Goal: Task Accomplishment & Management: Use online tool/utility

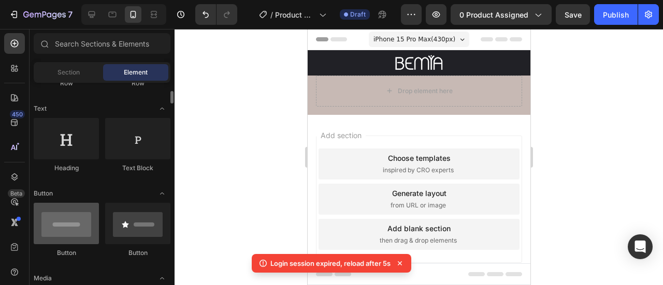
scroll to position [207, 0]
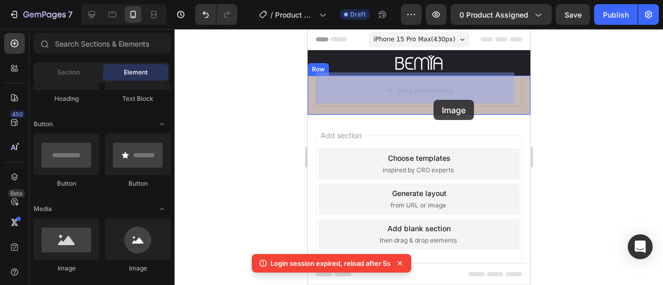
drag, startPoint x: 413, startPoint y: 254, endPoint x: 433, endPoint y: 97, distance: 158.6
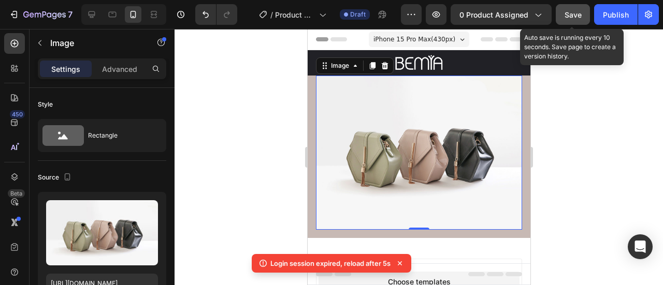
click at [572, 18] on span "Save" at bounding box center [572, 14] width 17 height 9
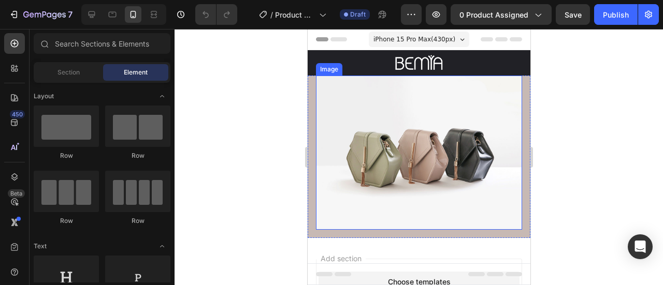
click at [369, 152] on img at bounding box center [418, 153] width 206 height 155
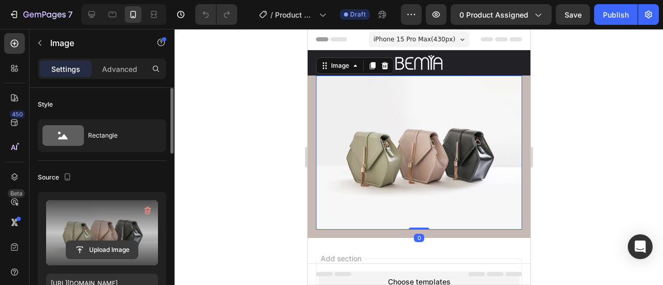
click at [118, 242] on input "file" at bounding box center [101, 250] width 71 height 18
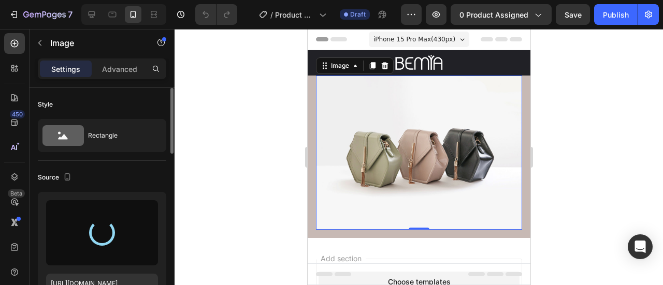
type input "[URL][DOMAIN_NAME]"
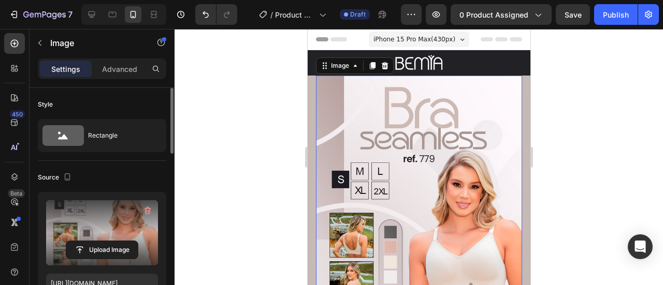
click at [606, 152] on div at bounding box center [418, 157] width 488 height 256
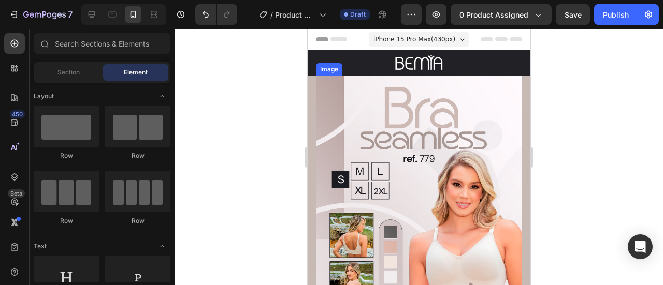
click at [413, 123] on img at bounding box center [418, 232] width 206 height 312
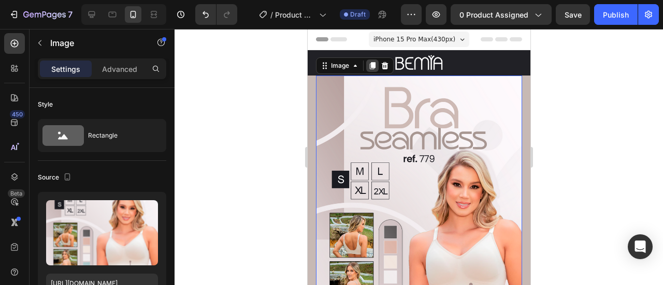
click at [375, 63] on icon at bounding box center [372, 66] width 8 height 8
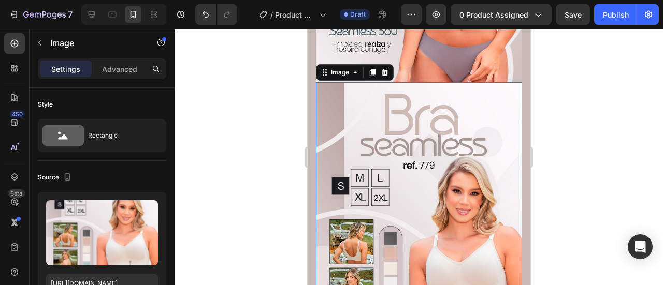
scroll to position [307, 0]
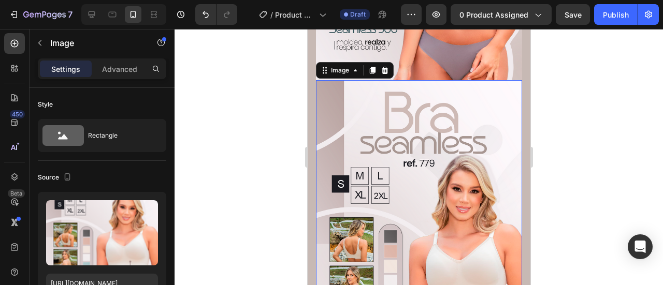
click at [363, 122] on img at bounding box center [418, 236] width 206 height 312
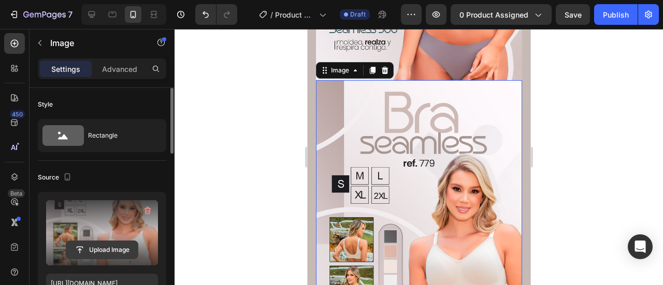
click at [125, 251] on input "file" at bounding box center [101, 250] width 71 height 18
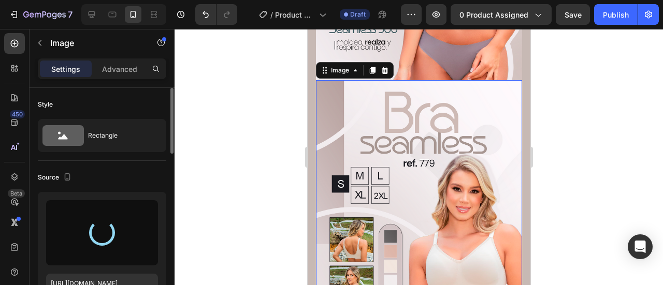
type input "[URL][DOMAIN_NAME]"
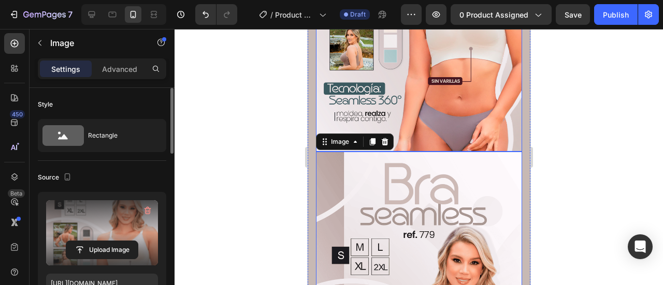
scroll to position [238, 0]
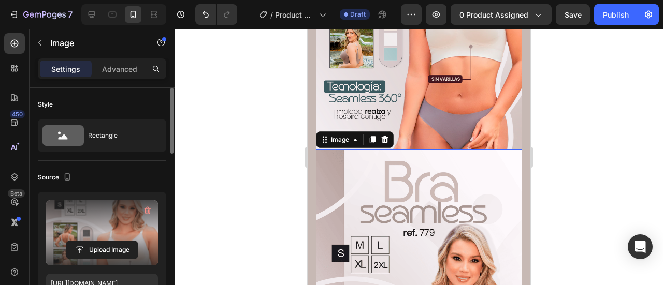
click at [546, 170] on div at bounding box center [418, 157] width 488 height 256
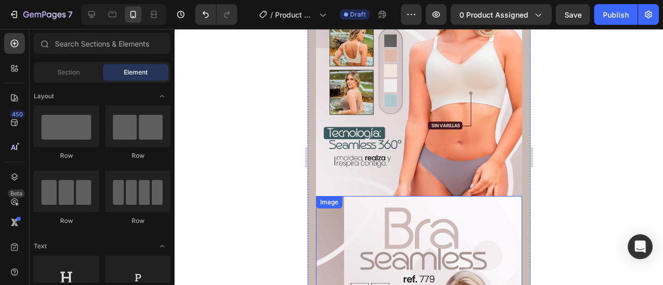
scroll to position [138, 0]
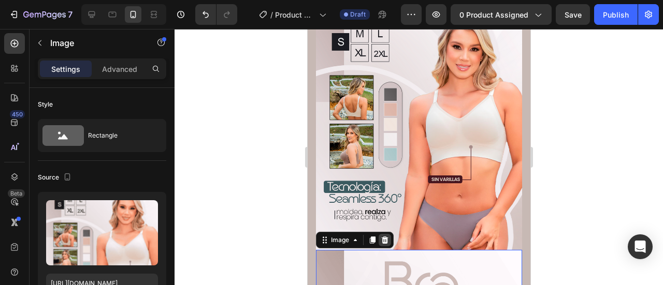
click at [385, 236] on icon at bounding box center [384, 239] width 7 height 7
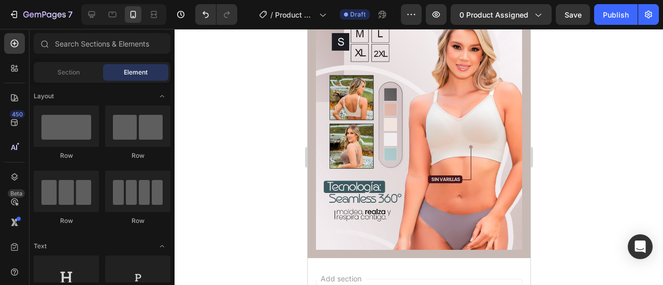
click at [608, 168] on div at bounding box center [418, 157] width 488 height 256
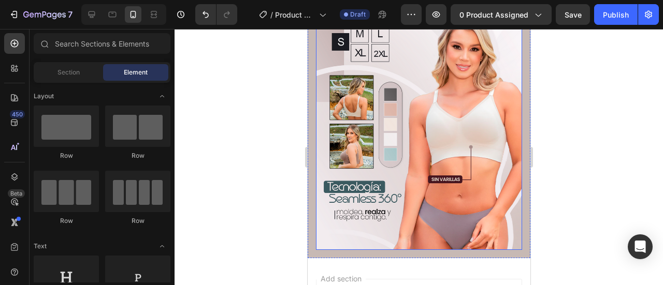
click at [326, 166] on img at bounding box center [418, 94] width 206 height 312
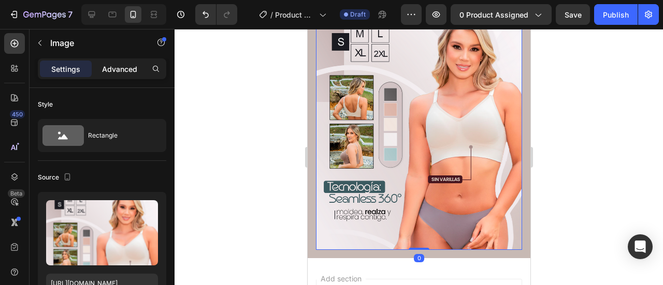
click at [119, 73] on p "Advanced" at bounding box center [119, 69] width 35 height 11
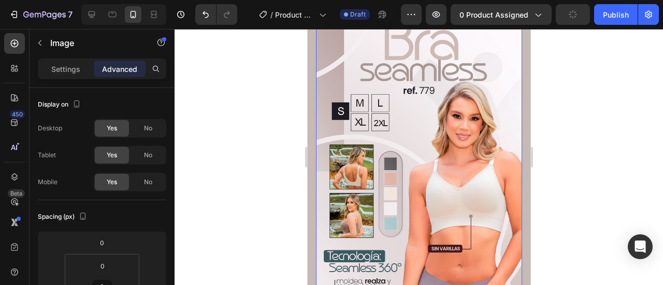
scroll to position [0, 0]
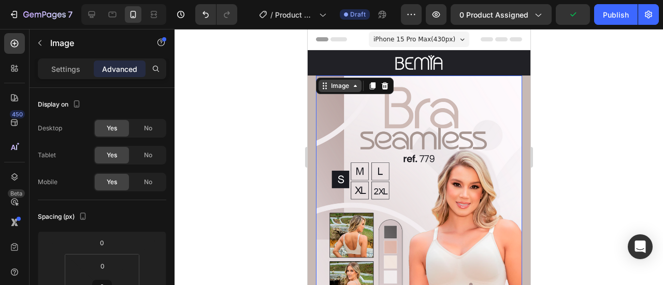
click at [336, 81] on div "Image" at bounding box center [339, 85] width 22 height 9
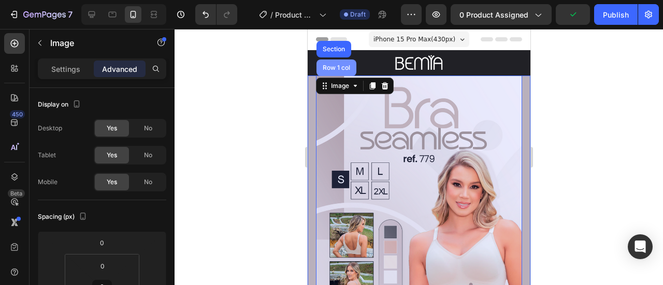
click at [334, 65] on div "Row 1 col" at bounding box center [336, 68] width 32 height 6
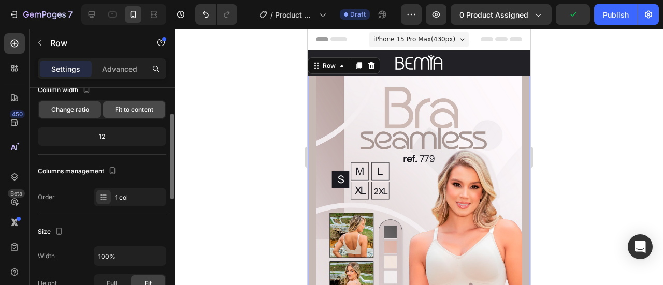
scroll to position [138, 0]
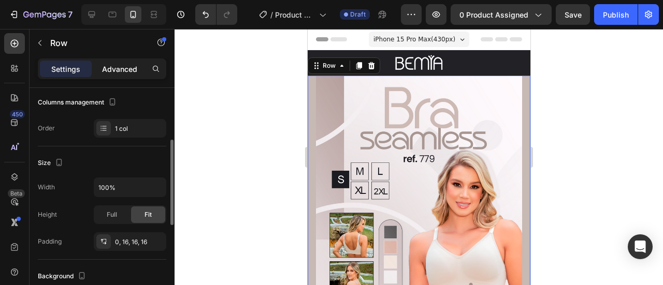
click at [129, 65] on p "Advanced" at bounding box center [119, 69] width 35 height 11
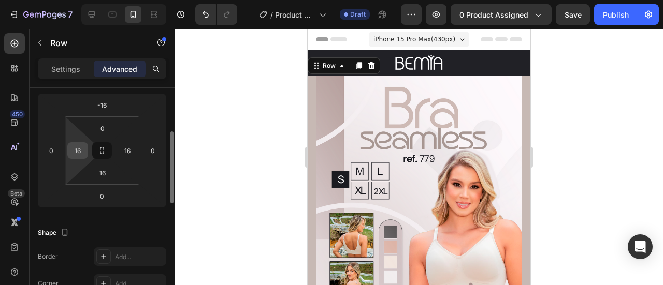
click at [73, 146] on input "16" at bounding box center [78, 151] width 16 height 16
type input "0"
click at [125, 148] on input "16" at bounding box center [128, 151] width 16 height 16
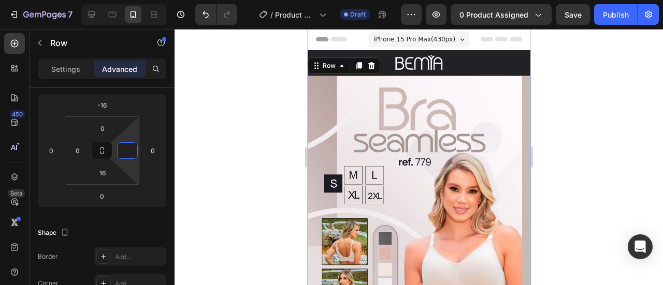
type input "0"
click at [229, 170] on div at bounding box center [418, 157] width 488 height 256
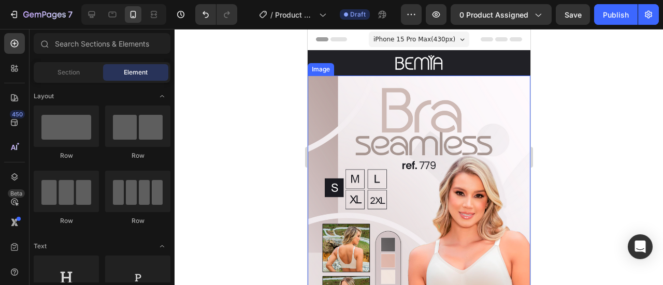
click at [389, 101] on img at bounding box center [418, 244] width 223 height 337
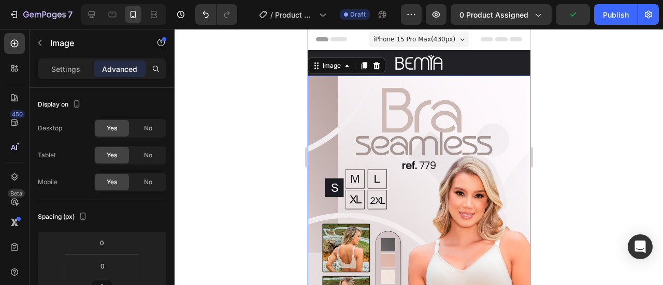
click at [565, 140] on div at bounding box center [418, 157] width 488 height 256
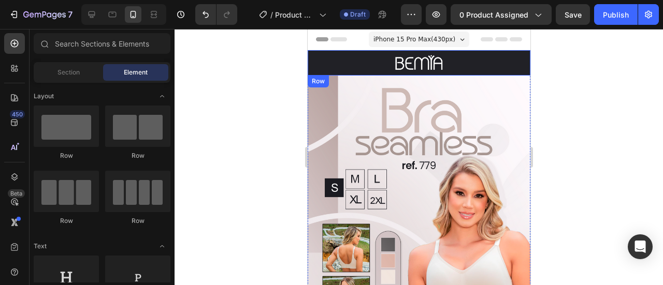
click at [506, 56] on div "Image" at bounding box center [418, 62] width 223 height 25
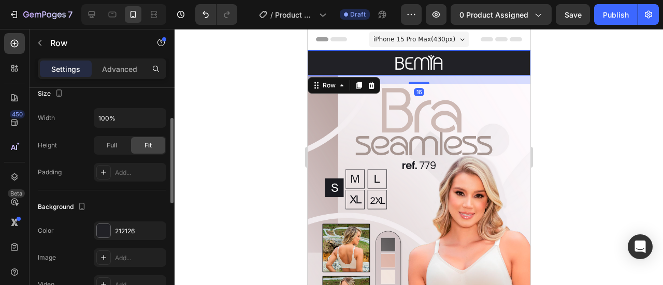
scroll to position [172, 0]
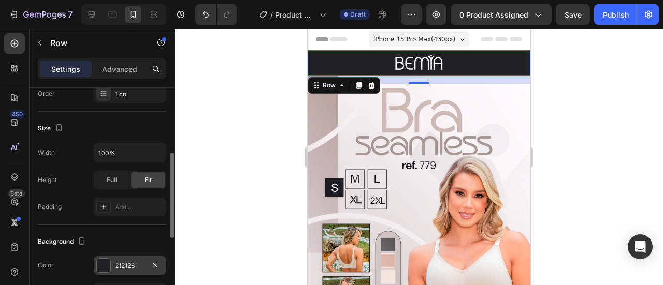
click at [107, 259] on div at bounding box center [103, 265] width 13 height 13
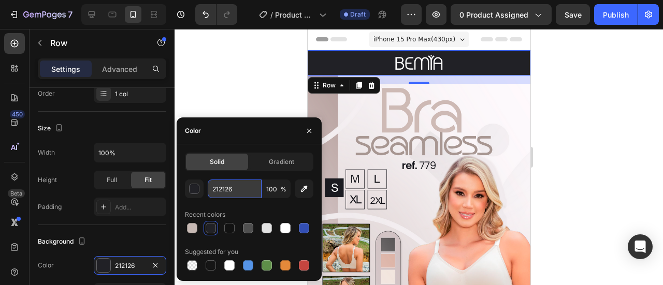
click at [239, 190] on input "212126" at bounding box center [235, 189] width 54 height 19
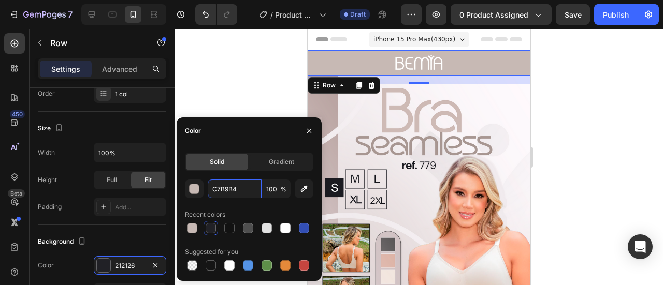
drag, startPoint x: 243, startPoint y: 184, endPoint x: 205, endPoint y: 185, distance: 37.3
click at [205, 185] on div "C7B9B4 100 %" at bounding box center [249, 189] width 128 height 19
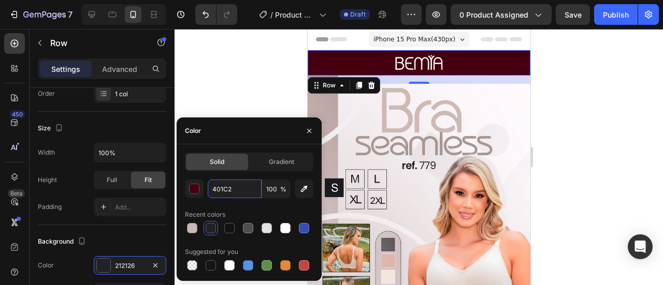
type input "401C24"
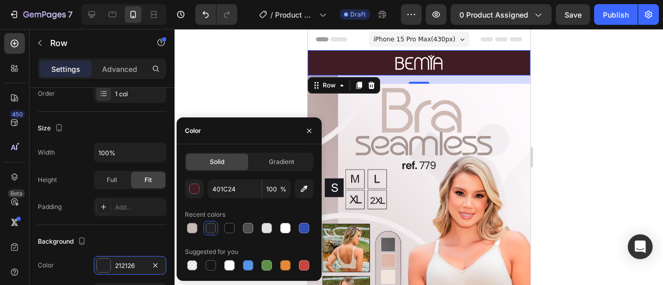
click at [222, 71] on div at bounding box center [418, 157] width 488 height 256
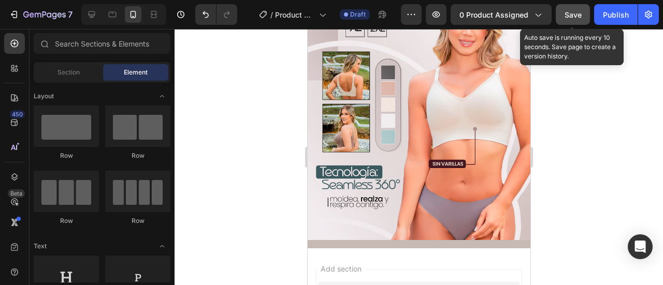
click at [566, 9] on div "Save" at bounding box center [572, 14] width 17 height 11
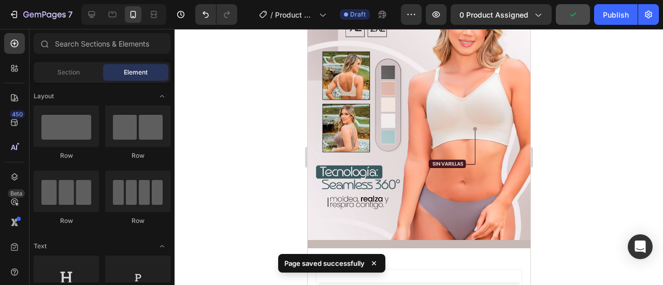
click at [580, 215] on div at bounding box center [418, 157] width 488 height 256
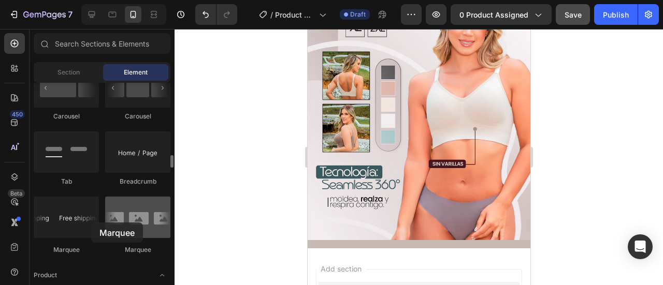
scroll to position [198, 0]
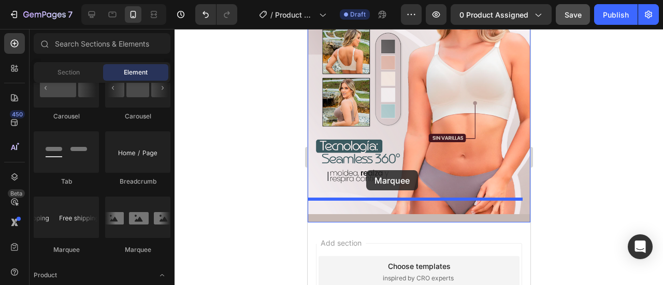
drag, startPoint x: 376, startPoint y: 252, endPoint x: 365, endPoint y: 170, distance: 82.0
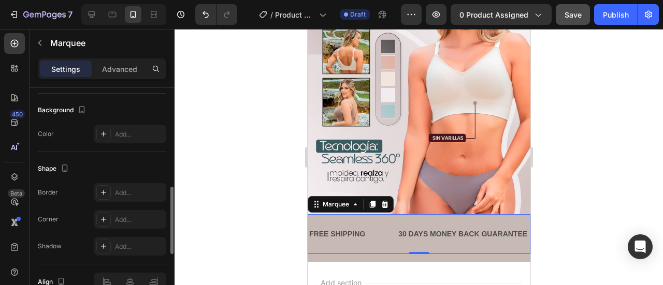
scroll to position [448, 0]
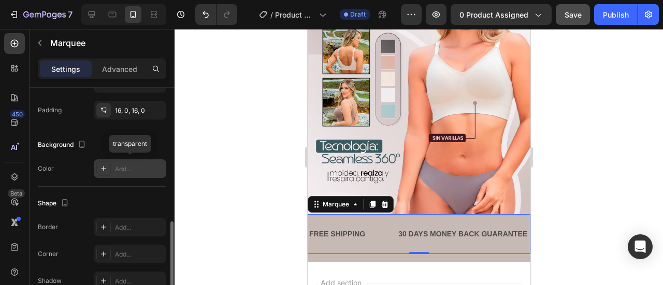
click at [127, 171] on div "Add..." at bounding box center [130, 168] width 72 height 19
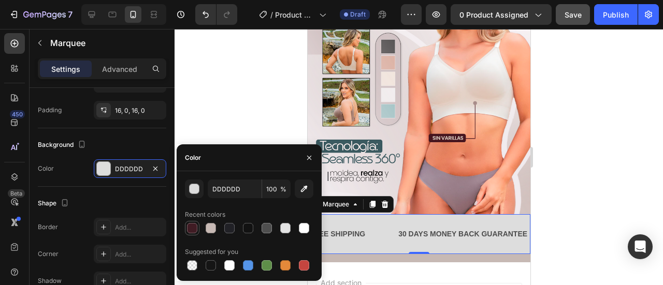
click at [191, 228] on div at bounding box center [192, 228] width 10 height 10
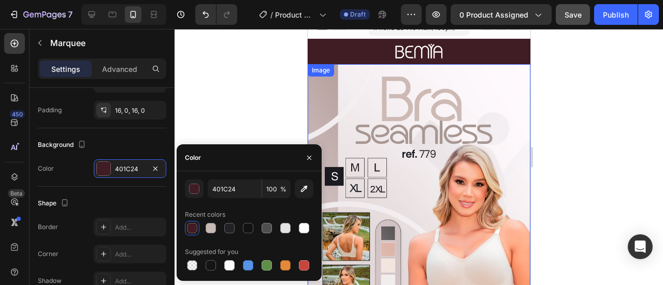
scroll to position [0, 0]
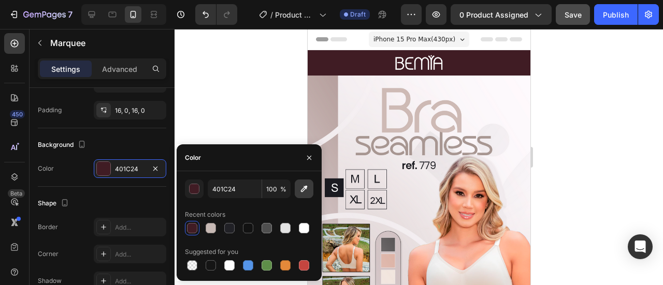
click at [299, 192] on icon "button" at bounding box center [304, 189] width 10 height 10
click at [307, 190] on icon "button" at bounding box center [304, 189] width 10 height 10
type input "A89A97"
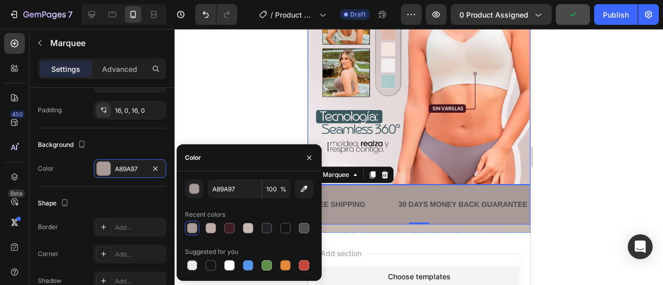
scroll to position [241, 0]
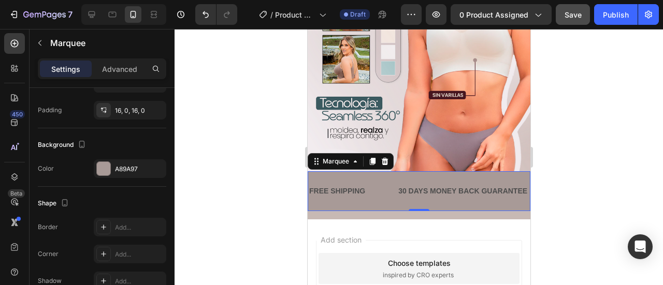
click at [555, 177] on div at bounding box center [418, 157] width 488 height 256
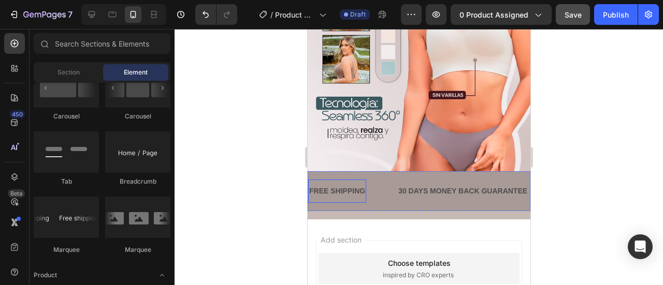
click at [334, 184] on div "FREE SHIPPING" at bounding box center [336, 191] width 58 height 15
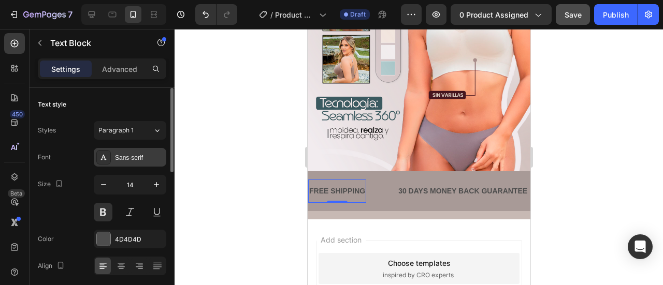
click at [135, 162] on div "Sans-serif" at bounding box center [130, 157] width 72 height 19
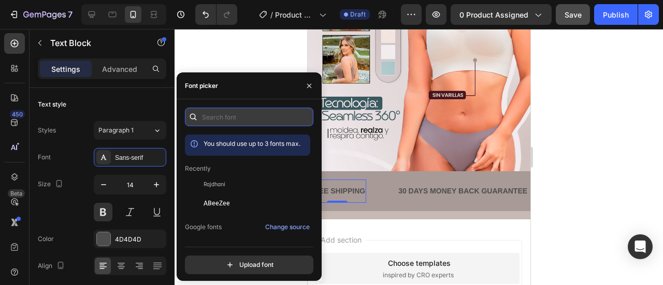
click at [232, 119] on input "text" at bounding box center [249, 117] width 128 height 19
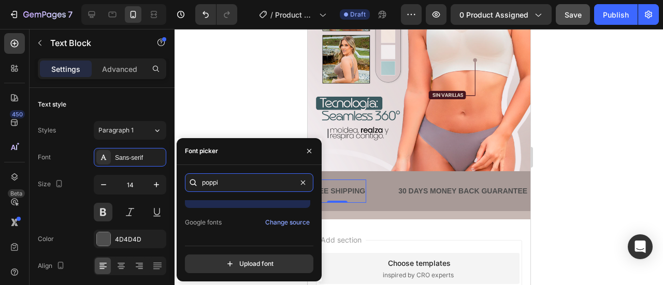
scroll to position [25, 0]
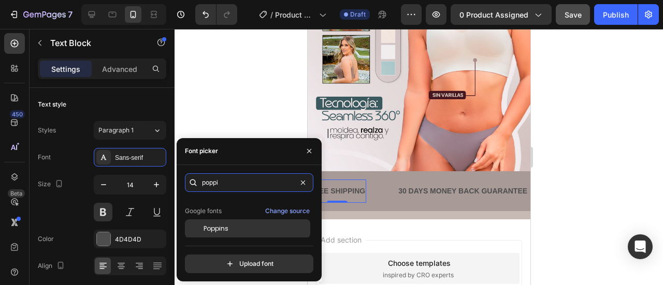
type input "poppi"
click at [230, 226] on div "Poppins" at bounding box center [255, 228] width 105 height 9
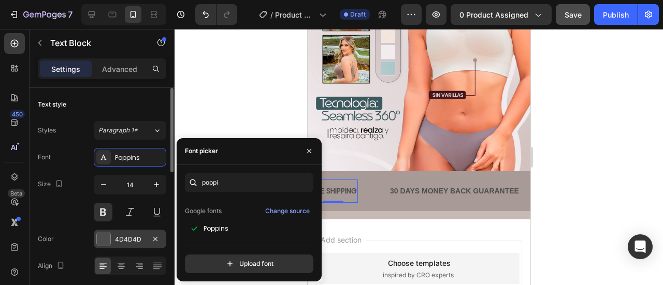
click at [108, 236] on div at bounding box center [103, 238] width 13 height 13
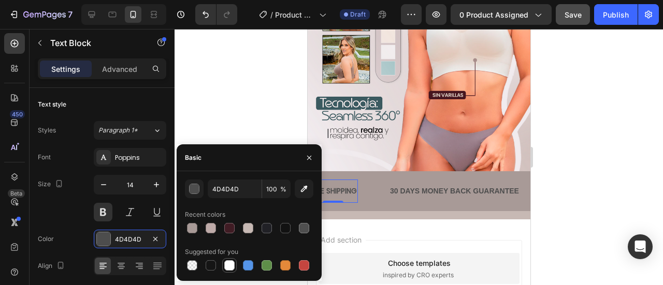
click at [232, 265] on div at bounding box center [229, 265] width 10 height 10
type input "FFFFFF"
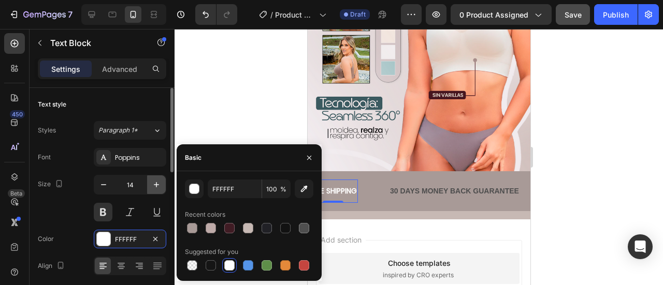
click at [155, 187] on icon "button" at bounding box center [156, 185] width 10 height 10
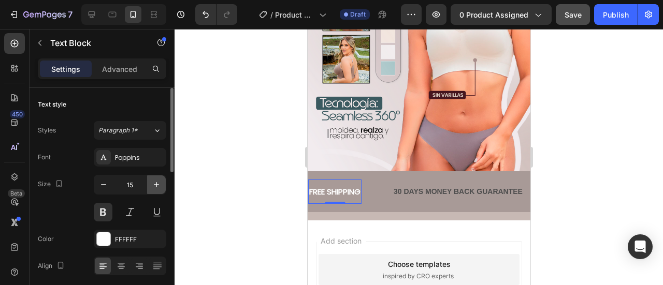
click at [155, 187] on icon "button" at bounding box center [156, 185] width 10 height 10
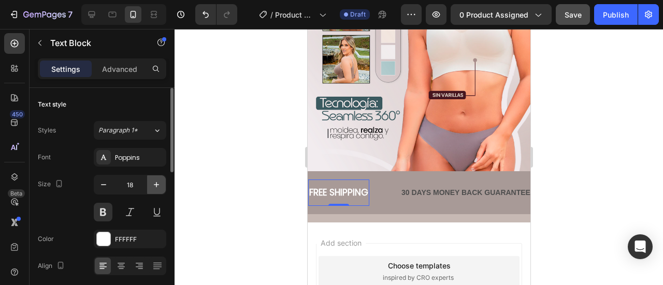
click at [155, 187] on icon "button" at bounding box center [156, 185] width 10 height 10
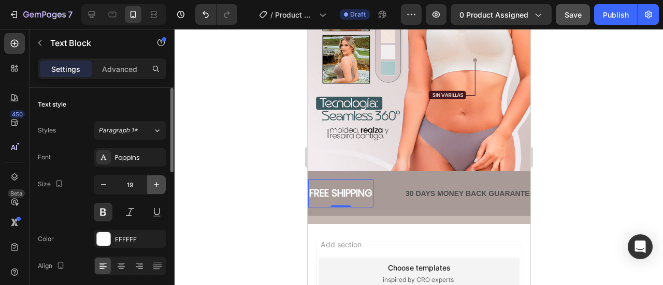
click at [155, 187] on icon "button" at bounding box center [156, 185] width 10 height 10
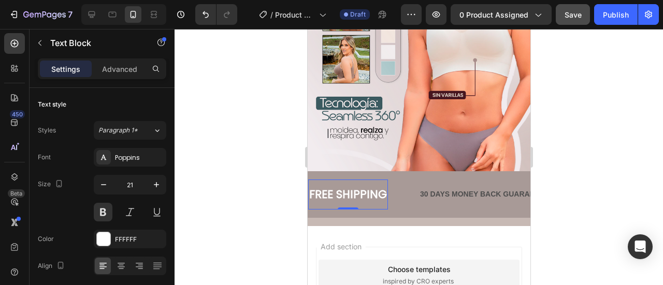
type input "22"
click at [341, 184] on div "FREE SHIPPING" at bounding box center [347, 195] width 81 height 23
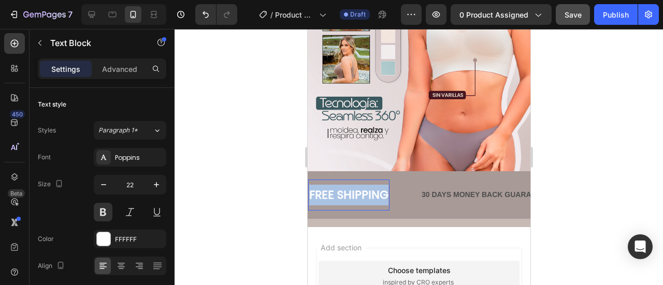
click at [341, 185] on p "FREE SHIPPING" at bounding box center [347, 195] width 79 height 21
click at [275, 189] on div at bounding box center [418, 157] width 488 height 256
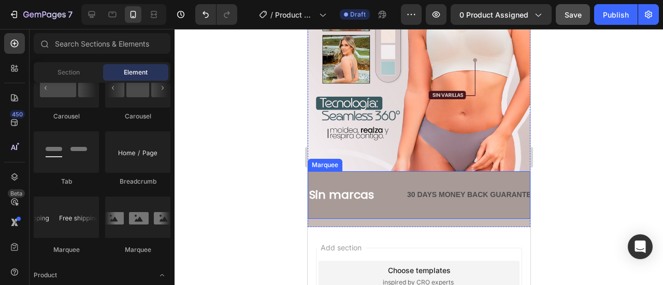
click at [404, 194] on div "Sin marcas Text Block" at bounding box center [356, 195] width 98 height 31
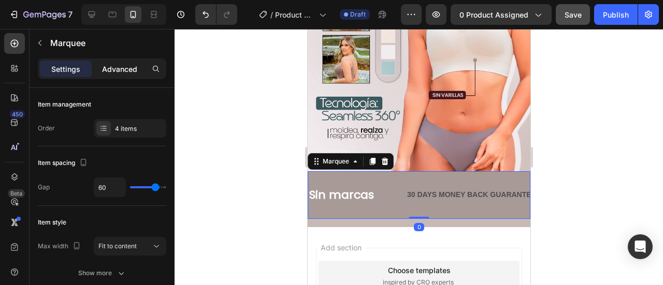
click at [121, 73] on p "Advanced" at bounding box center [119, 69] width 35 height 11
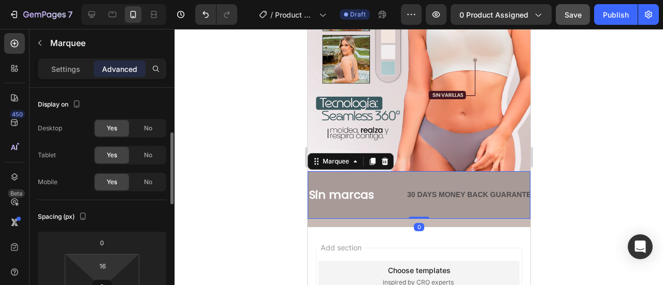
scroll to position [69, 0]
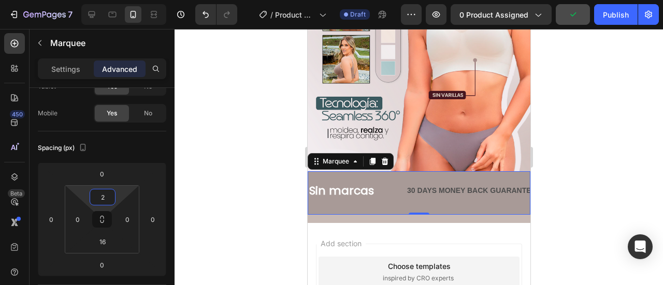
type input "0"
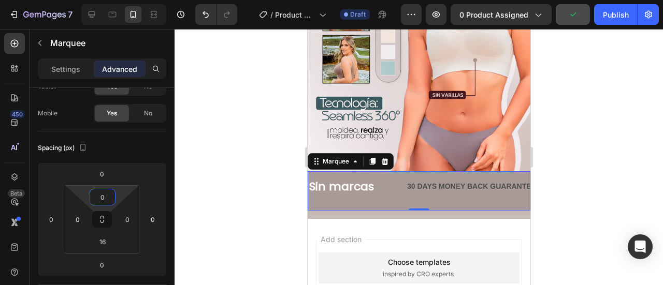
click at [116, 0] on html "7 / Product Page - [DATE] 00:37:36 Draft Preview 0 product assigned Publish 450…" at bounding box center [331, 0] width 663 height 0
click at [108, 240] on input "16" at bounding box center [102, 242] width 21 height 16
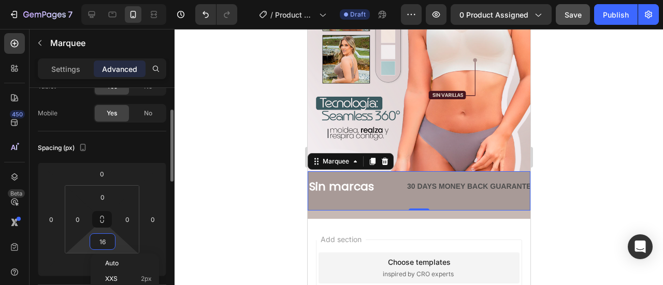
click at [108, 240] on input "16" at bounding box center [102, 242] width 21 height 16
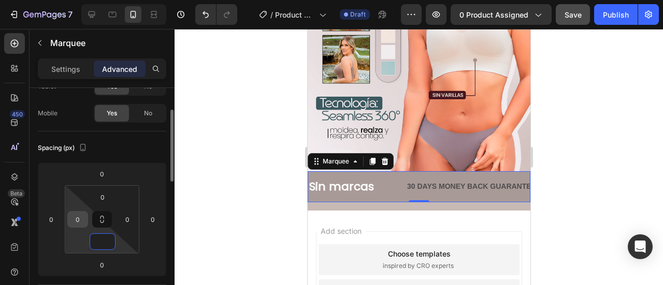
type input "0"
click at [74, 219] on input "0" at bounding box center [78, 220] width 16 height 16
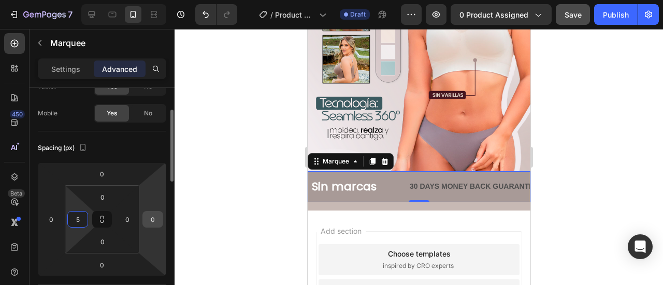
type input "5"
click at [154, 217] on input "0" at bounding box center [153, 220] width 16 height 16
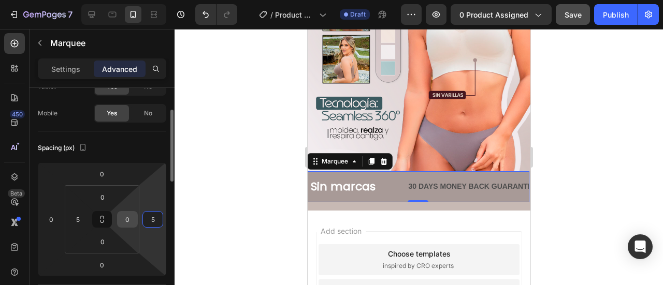
type input "5"
click at [128, 219] on input "0" at bounding box center [128, 220] width 16 height 16
type input "5"
click at [153, 223] on input "5" at bounding box center [153, 220] width 16 height 16
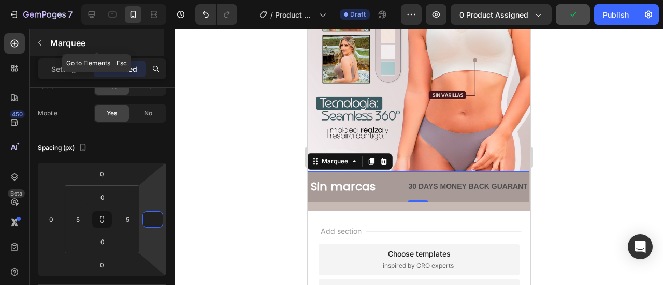
type input "0"
click at [45, 43] on button "button" at bounding box center [40, 43] width 17 height 17
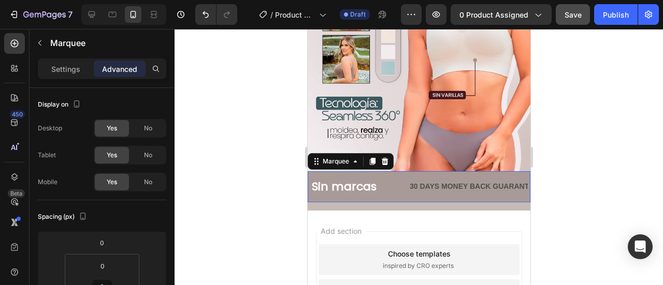
click at [382, 171] on div "Sin marcas Text Block" at bounding box center [359, 186] width 98 height 31
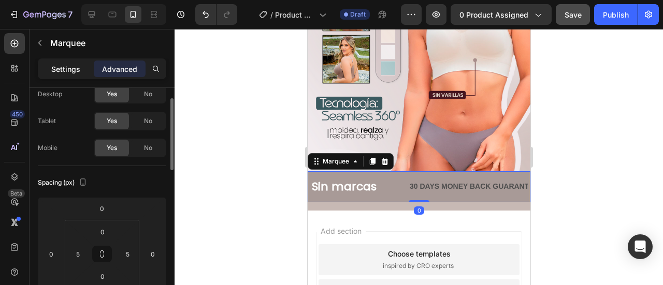
click at [76, 68] on p "Settings" at bounding box center [65, 69] width 29 height 11
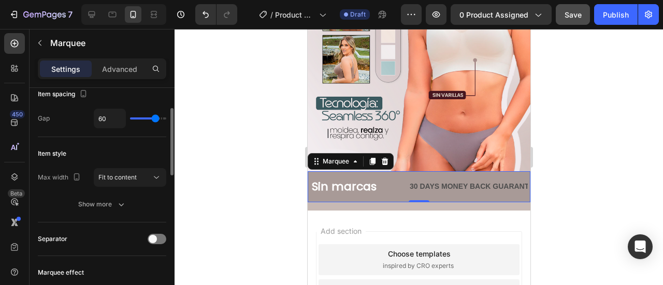
scroll to position [0, 0]
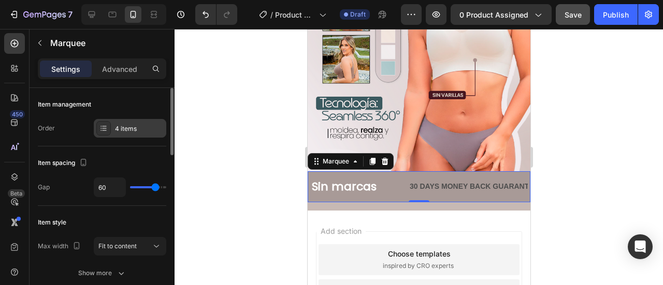
click at [124, 137] on div "4 items" at bounding box center [130, 128] width 72 height 19
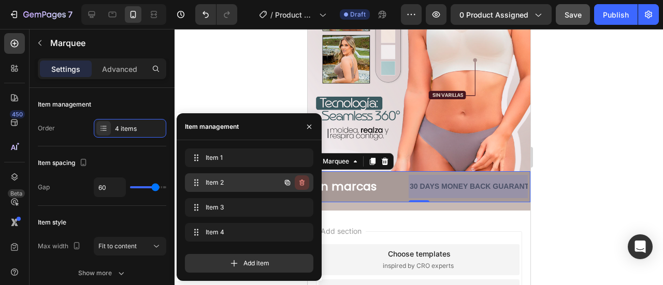
click at [303, 181] on icon "button" at bounding box center [301, 183] width 5 height 6
click at [299, 183] on div "Delete" at bounding box center [294, 182] width 19 height 9
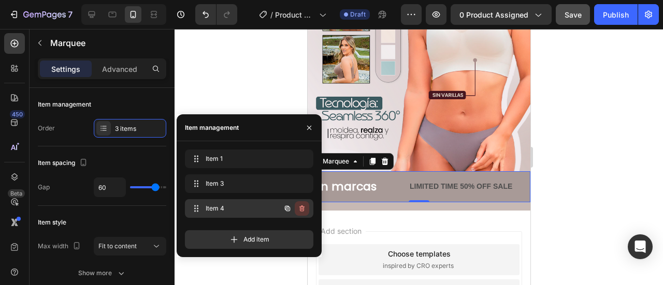
click at [303, 207] on icon "button" at bounding box center [301, 208] width 5 height 6
click at [301, 203] on button "Delete" at bounding box center [295, 208] width 28 height 14
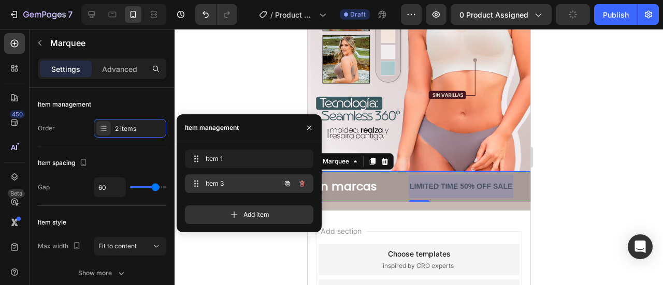
click at [300, 185] on icon "button" at bounding box center [301, 184] width 5 height 6
click at [300, 185] on div "Delete" at bounding box center [294, 183] width 19 height 9
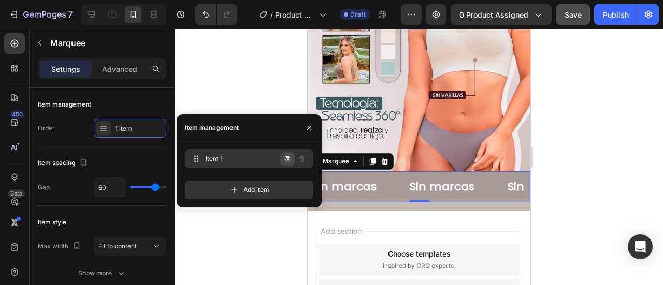
click at [290, 160] on icon "button" at bounding box center [287, 159] width 8 height 8
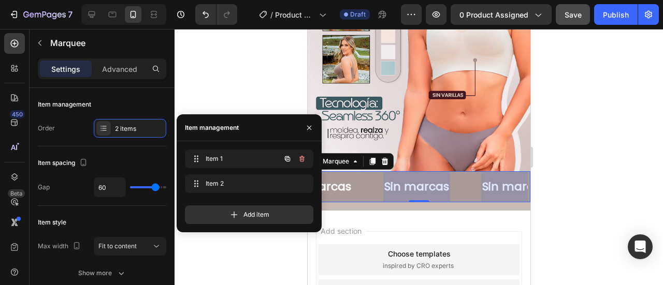
scroll to position [0, 26]
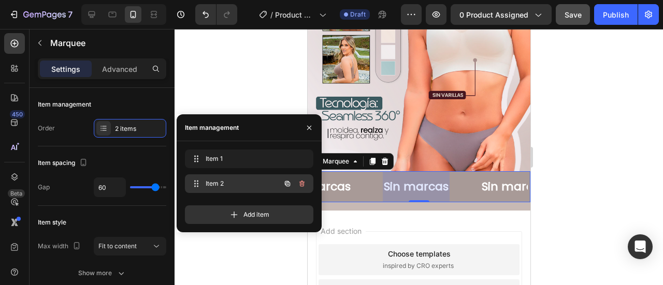
click at [287, 184] on icon "button" at bounding box center [287, 184] width 8 height 8
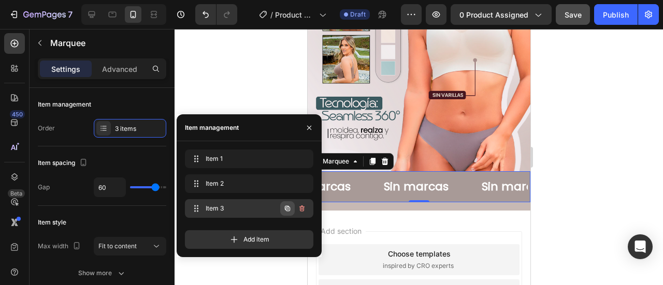
click at [291, 214] on button "button" at bounding box center [287, 208] width 14 height 14
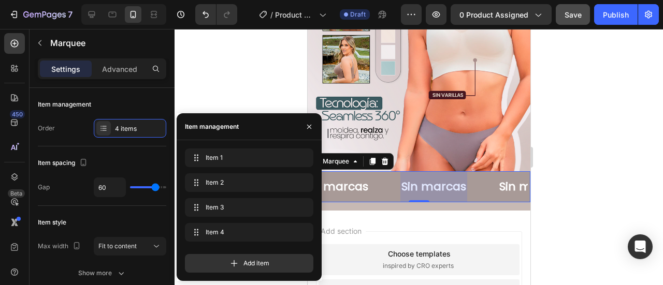
scroll to position [0, 221]
click at [574, 169] on div at bounding box center [418, 157] width 488 height 256
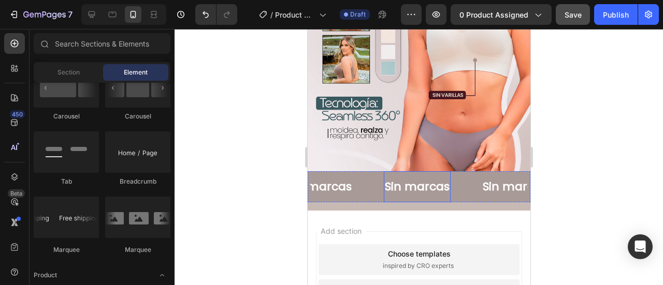
click at [399, 177] on p "Sin marcas" at bounding box center [416, 187] width 65 height 21
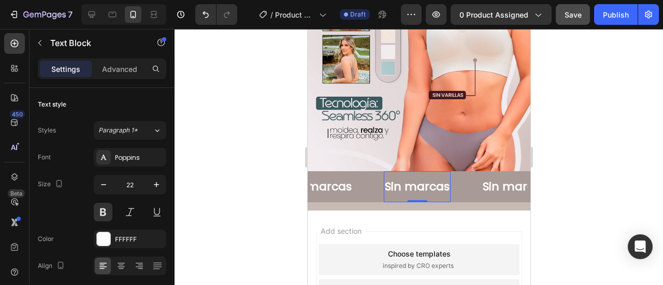
click at [392, 177] on p "Sin marcas" at bounding box center [416, 187] width 65 height 21
drag, startPoint x: 398, startPoint y: 173, endPoint x: 386, endPoint y: 173, distance: 11.9
click at [386, 177] on p "Sin marcas" at bounding box center [416, 187] width 65 height 21
click at [384, 177] on p "Sin marcas" at bounding box center [416, 187] width 65 height 21
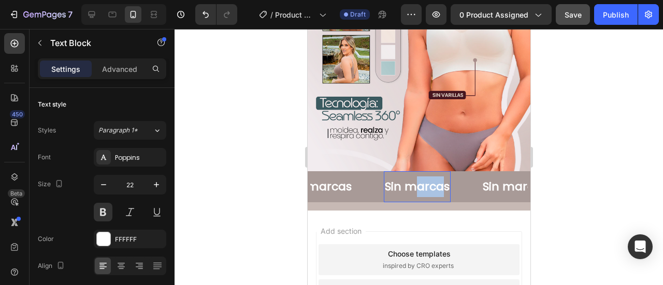
drag, startPoint x: 417, startPoint y: 175, endPoint x: 442, endPoint y: 178, distance: 25.0
click at [442, 178] on p "Sin marcas" at bounding box center [416, 187] width 65 height 21
click at [494, 177] on p "Sin marcas" at bounding box center [525, 187] width 65 height 21
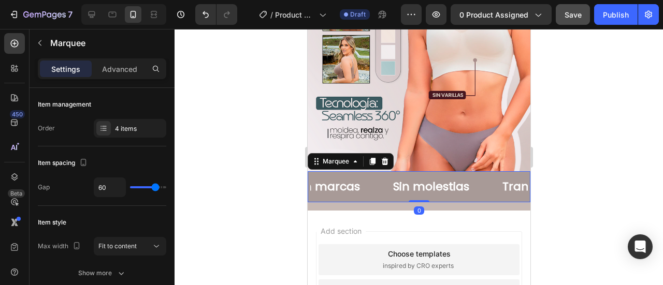
click at [360, 171] on div "Sin marcas Text Block" at bounding box center [342, 186] width 98 height 31
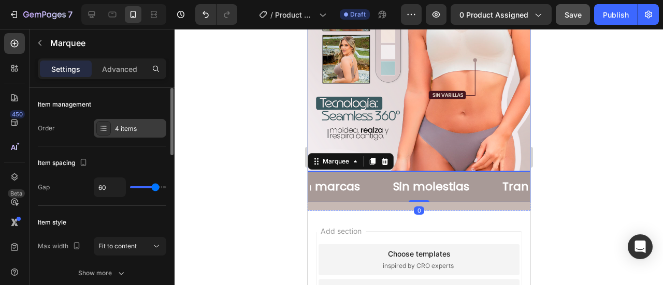
click at [125, 124] on div "4 items" at bounding box center [139, 128] width 49 height 9
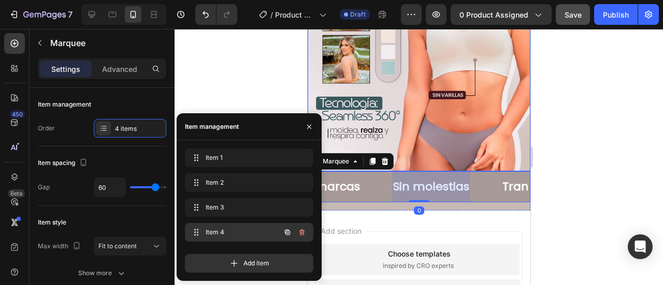
click at [236, 227] on div "Item 4 Item 4" at bounding box center [234, 232] width 91 height 14
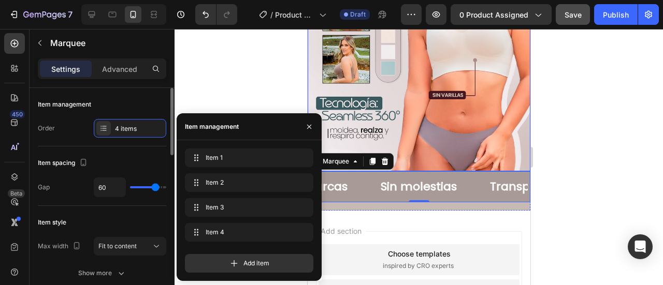
type input "28"
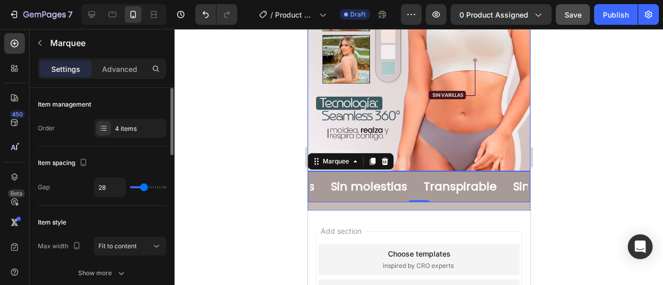
type input "28"
click at [144, 186] on input "range" at bounding box center [148, 187] width 36 height 2
type input "26"
type input "20"
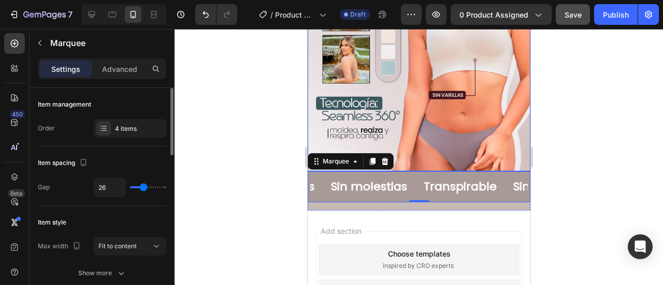
type input "20"
type input "16"
type input "29"
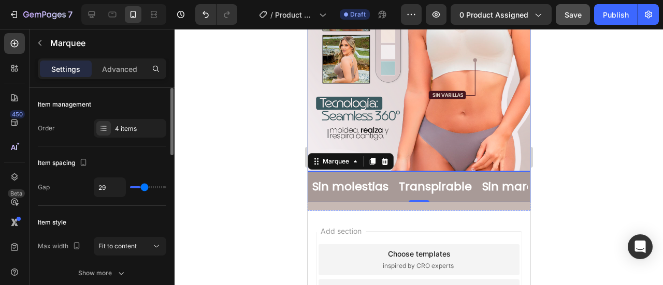
type input "33"
type input "35"
type input "36"
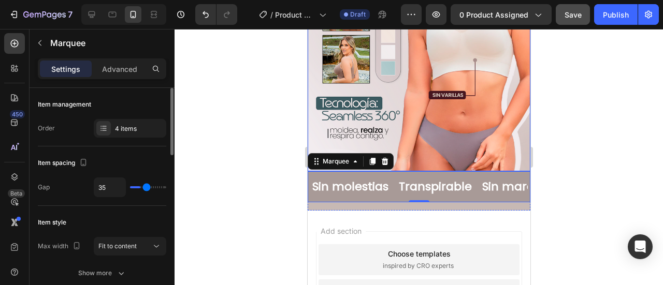
type input "36"
type input "37"
type input "40"
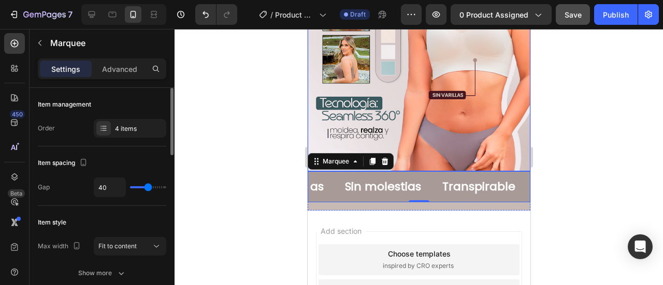
type input "44"
type input "45"
type input "46"
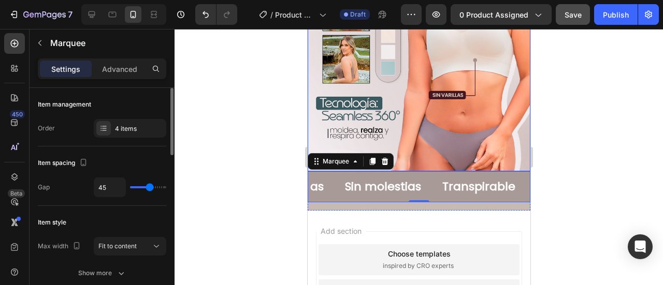
type input "46"
type input "47"
type input "49"
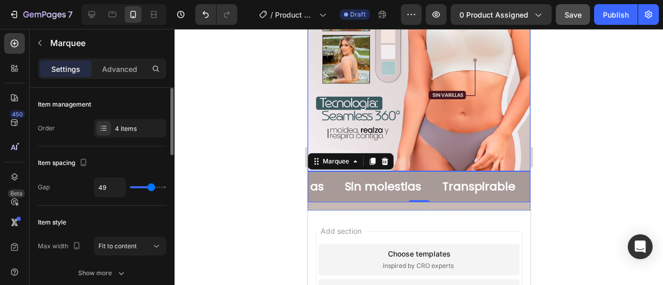
type input "51"
type input "52"
type input "56"
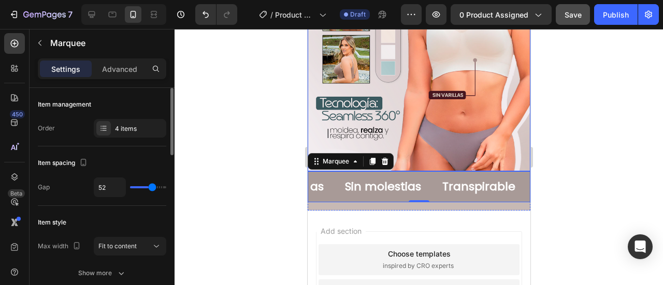
type input "56"
type input "57"
type input "58"
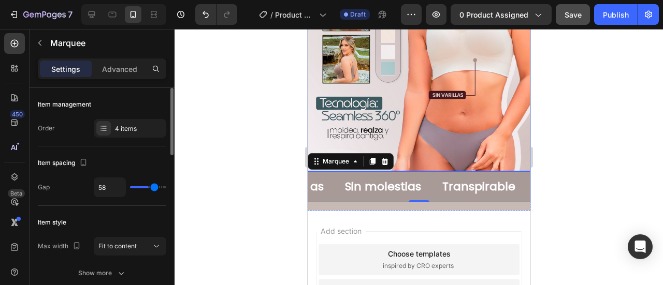
type input "61"
type input "69"
type input "71"
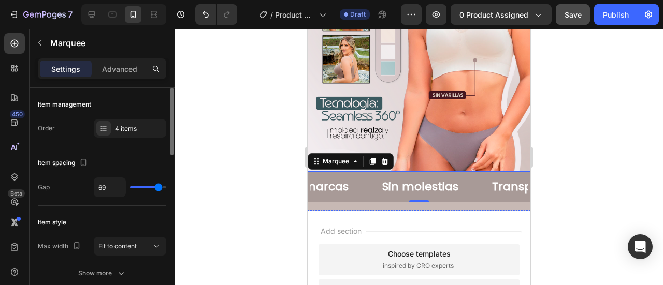
type input "71"
type input "74"
type input "76"
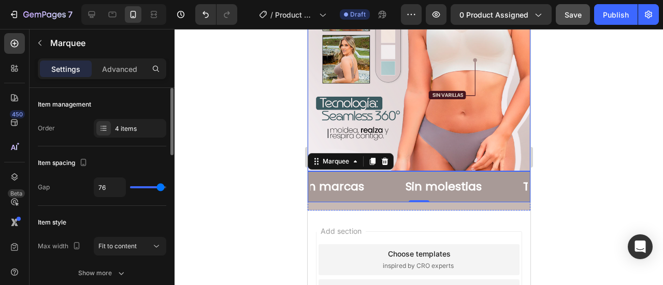
type input "78"
type input "79"
type input "80"
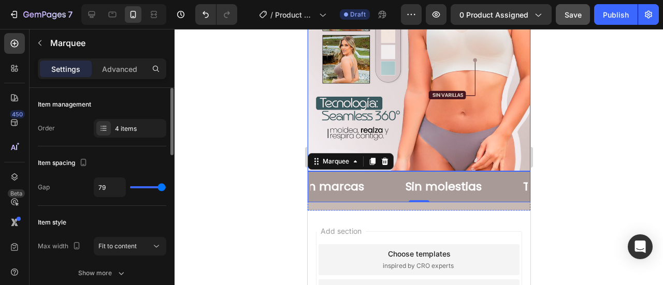
type input "80"
type input "78"
type input "76"
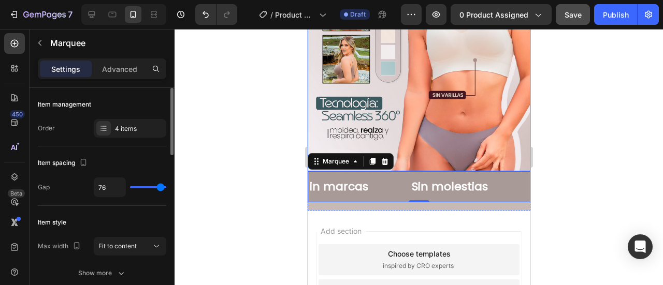
type input "69"
type input "68"
type input "67"
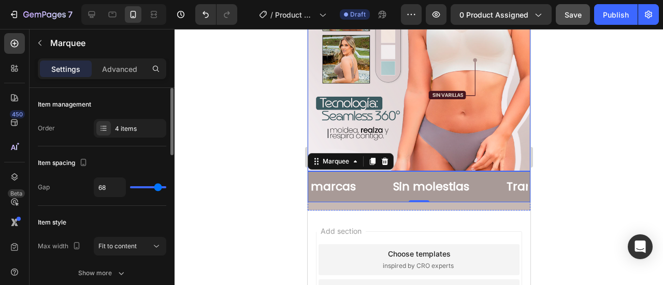
type input "67"
type input "65"
type input "64"
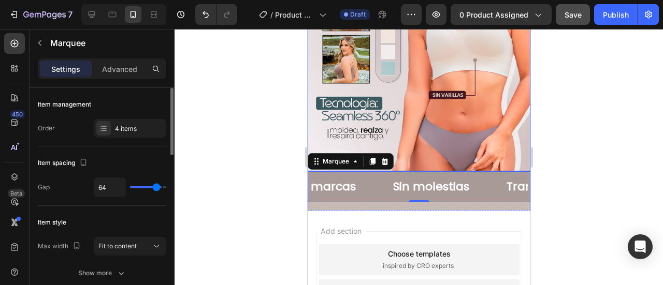
type input "63"
type input "62"
type input "61"
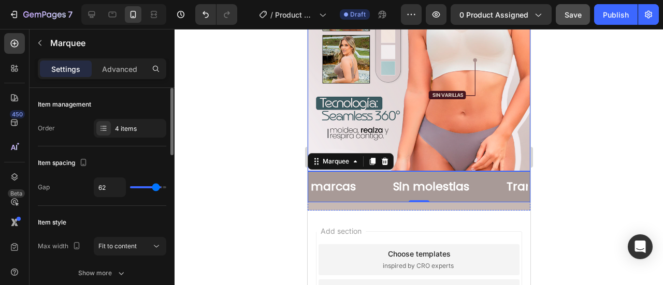
type input "61"
type input "60"
type input "58"
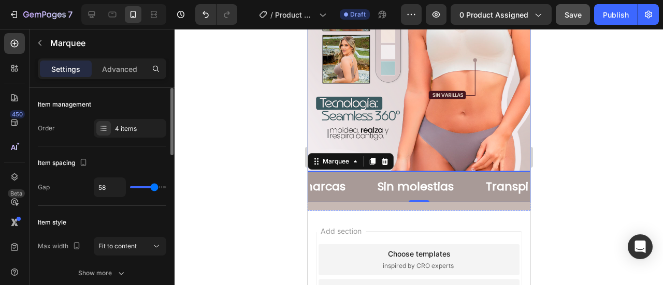
type input "55"
type input "53"
type input "52"
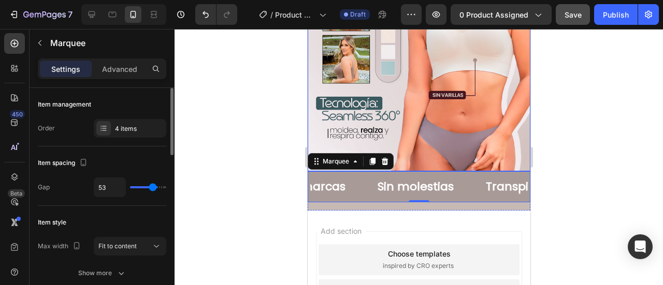
type input "52"
type input "51"
type input "50"
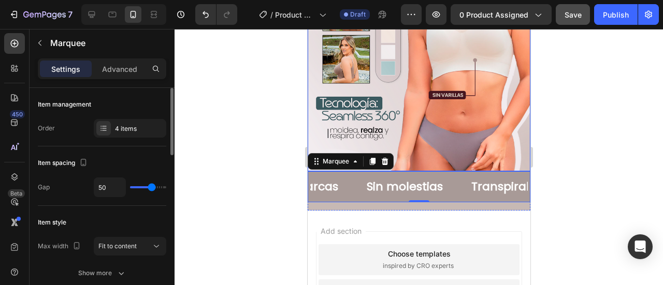
type input "49"
type input "48"
type input "47"
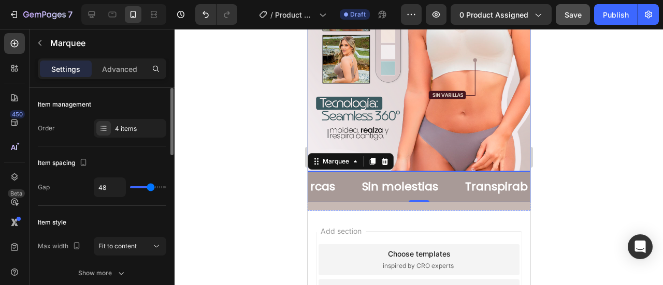
type input "47"
type input "46"
type input "45"
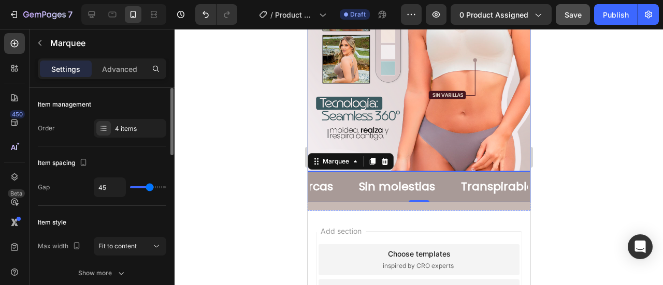
type input "43"
type input "42"
type input "41"
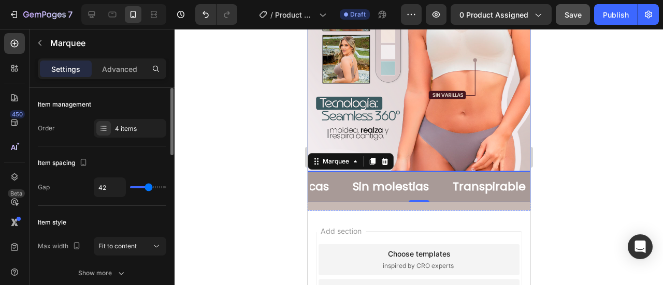
type input "41"
type input "39"
type input "38"
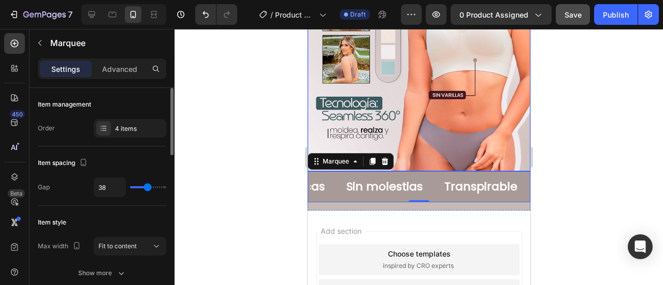
type input "37"
type input "36"
type input "34"
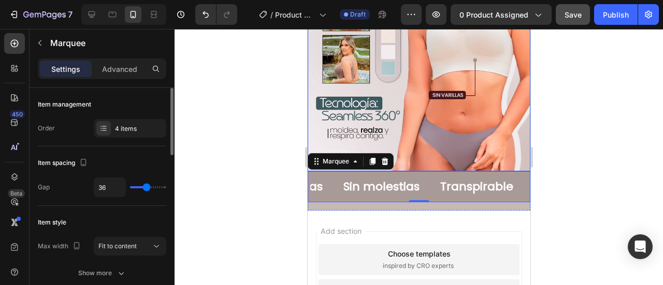
type input "34"
type input "33"
type input "30"
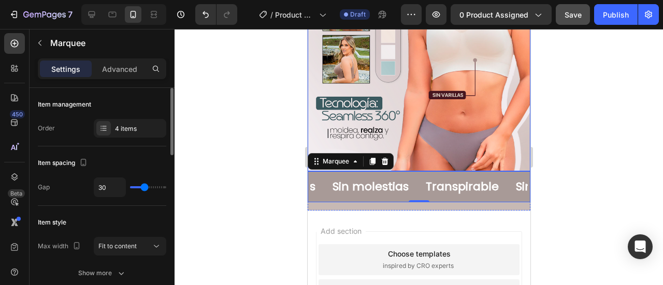
type input "29"
type input "26"
type input "25"
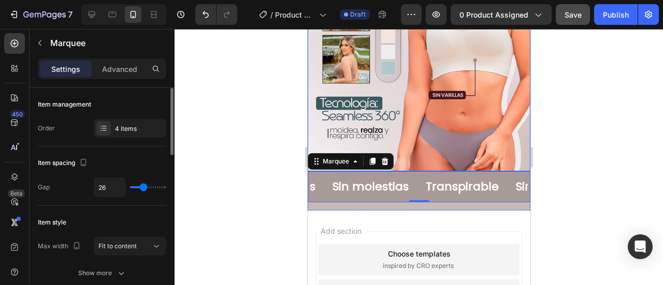
type input "25"
type input "24"
drag, startPoint x: 144, startPoint y: 186, endPoint x: 142, endPoint y: 192, distance: 5.9
type input "24"
click at [142, 188] on input "range" at bounding box center [148, 187] width 36 height 2
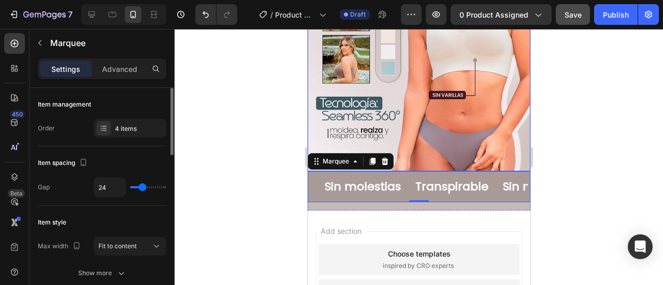
click at [142, 192] on div "24" at bounding box center [130, 188] width 72 height 20
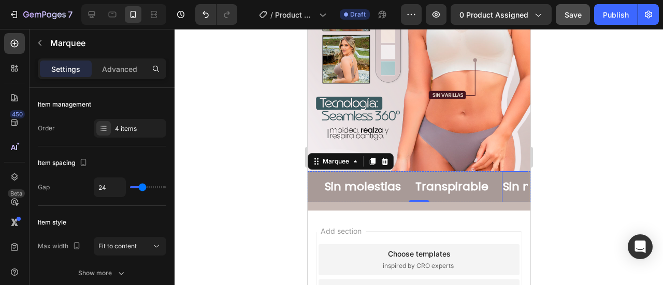
click at [502, 177] on p "Sin marcas" at bounding box center [534, 187] width 65 height 21
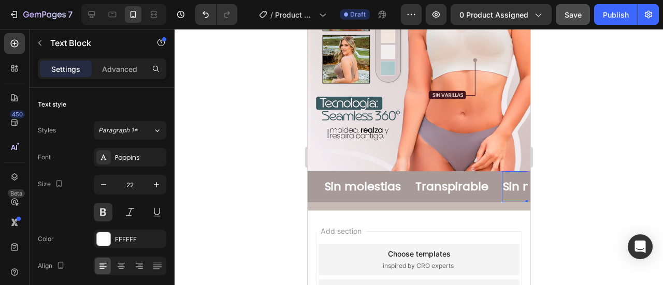
click at [502, 177] on p "Sin marcas" at bounding box center [534, 187] width 65 height 21
click at [583, 175] on div at bounding box center [418, 157] width 488 height 256
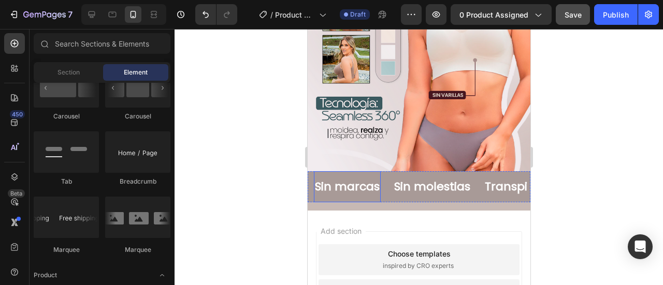
click at [365, 177] on p "Sin marcas" at bounding box center [346, 187] width 65 height 21
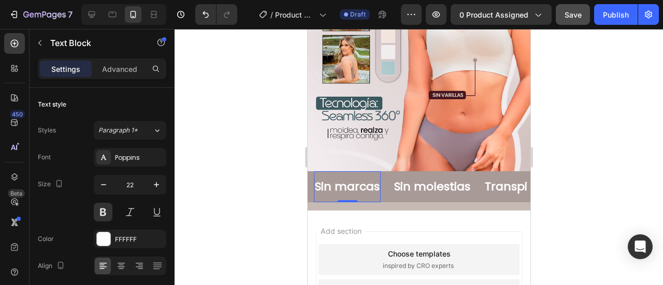
click at [347, 177] on p "Sin marcas" at bounding box center [346, 187] width 65 height 21
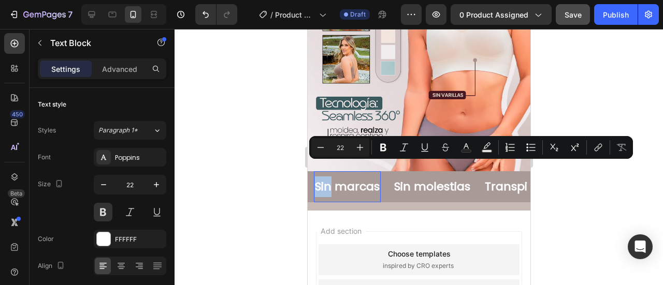
drag, startPoint x: 328, startPoint y: 172, endPoint x: 310, endPoint y: 173, distance: 18.1
click at [314, 177] on p "Sin marcas" at bounding box center [346, 187] width 65 height 21
click at [381, 151] on icon "Editor contextual toolbar" at bounding box center [383, 148] width 6 height 8
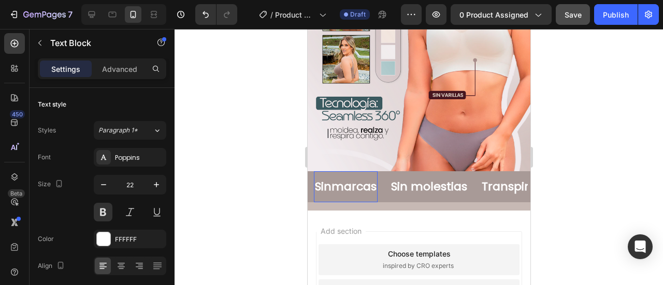
click at [325, 179] on strong "Sin" at bounding box center [322, 187] width 17 height 16
drag, startPoint x: 325, startPoint y: 171, endPoint x: 312, endPoint y: 173, distance: 13.1
click at [314, 179] on strong "Sin" at bounding box center [322, 187] width 17 height 16
click at [102, 212] on button at bounding box center [103, 212] width 19 height 19
click at [404, 177] on p "Sin molestias" at bounding box center [428, 187] width 76 height 21
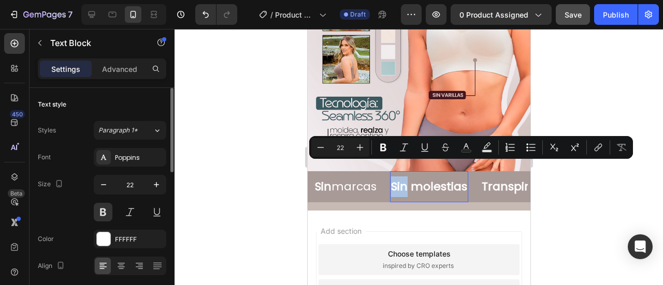
drag, startPoint x: 406, startPoint y: 172, endPoint x: 390, endPoint y: 173, distance: 15.6
click at [390, 177] on p "Sin molestias" at bounding box center [428, 187] width 76 height 21
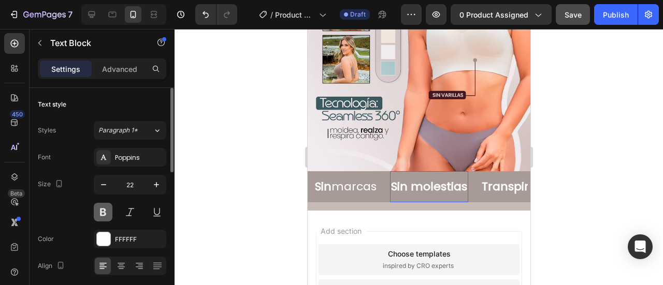
click at [104, 210] on button at bounding box center [103, 212] width 19 height 19
click at [410, 177] on p "Sin molestias" at bounding box center [428, 187] width 76 height 21
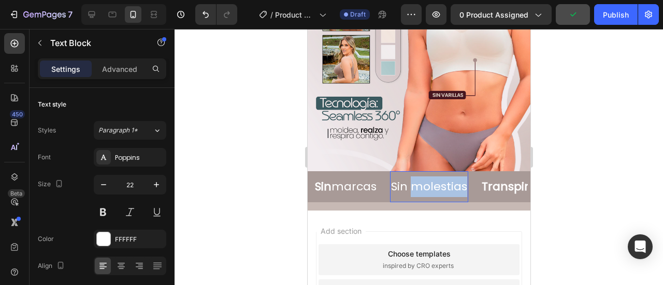
drag, startPoint x: 414, startPoint y: 170, endPoint x: 462, endPoint y: 174, distance: 47.8
click at [462, 177] on p "Sin molestias" at bounding box center [428, 187] width 76 height 21
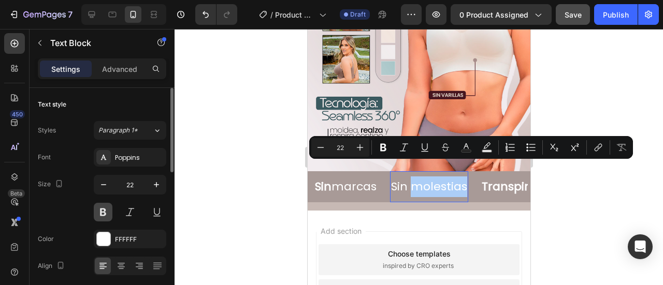
click at [105, 218] on button at bounding box center [103, 212] width 19 height 19
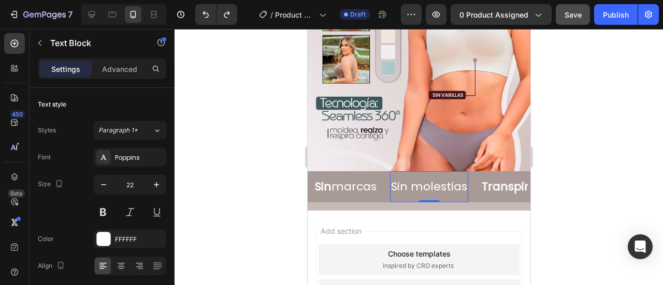
click at [415, 177] on p "Sin molestias" at bounding box center [428, 187] width 76 height 21
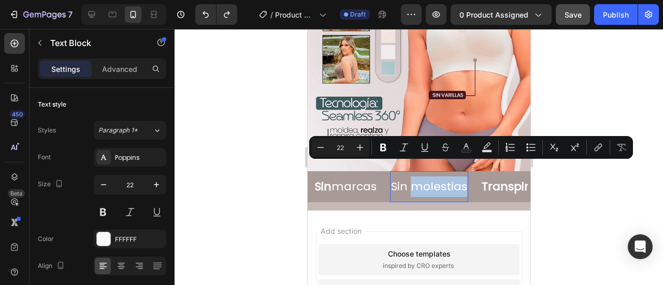
drag, startPoint x: 408, startPoint y: 173, endPoint x: 463, endPoint y: 174, distance: 54.9
click at [463, 177] on p "Sin molestias" at bounding box center [428, 187] width 76 height 21
click at [382, 151] on icon "Editor contextual toolbar" at bounding box center [383, 148] width 6 height 8
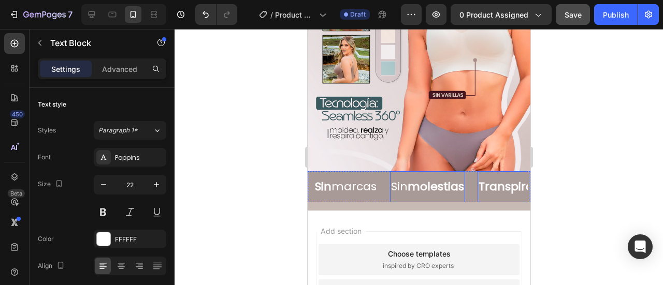
click at [580, 184] on div at bounding box center [418, 157] width 488 height 256
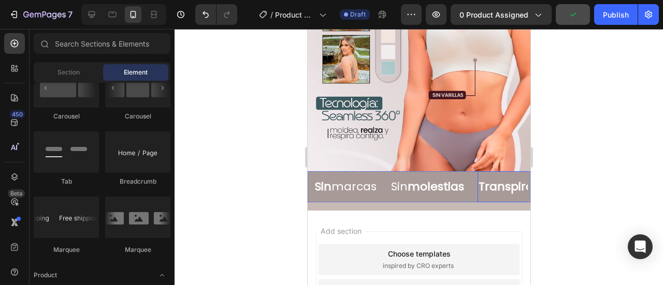
click at [584, 187] on div at bounding box center [418, 157] width 488 height 256
click at [381, 171] on div "Sin marcas Text Block" at bounding box center [351, 186] width 76 height 31
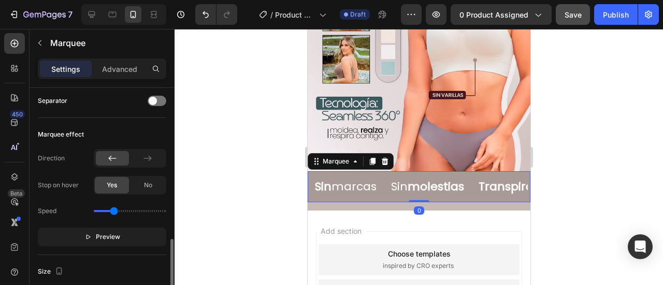
scroll to position [276, 0]
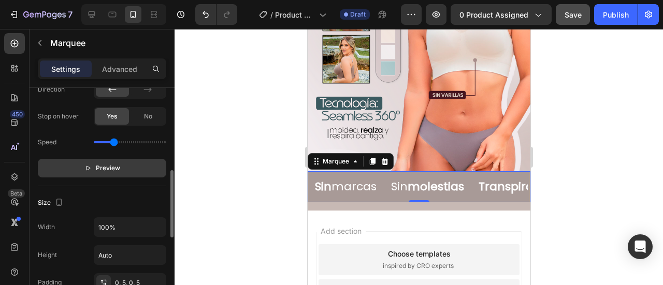
click at [129, 169] on button "Preview" at bounding box center [102, 168] width 128 height 19
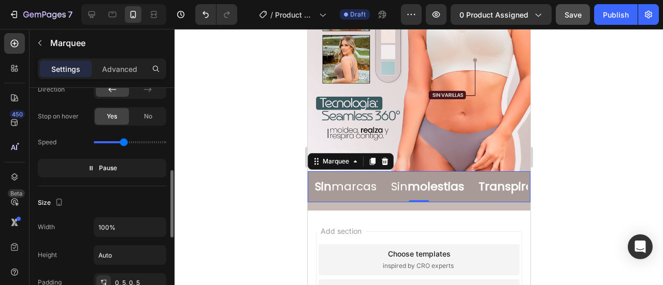
click at [123, 141] on input "range" at bounding box center [130, 142] width 72 height 2
click at [99, 141] on input "range" at bounding box center [130, 142] width 72 height 2
click at [107, 142] on div "Speed" at bounding box center [102, 142] width 128 height 17
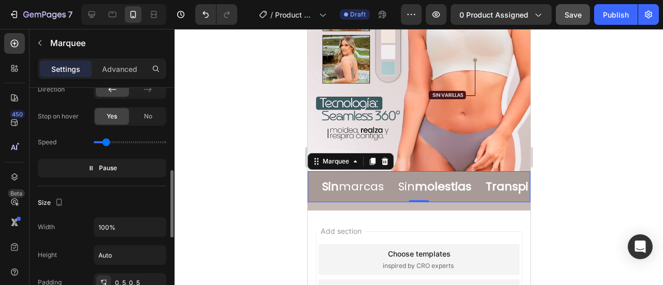
type input "0.5"
click at [106, 141] on input "range" at bounding box center [130, 142] width 72 height 2
click at [569, 177] on p "Comodidad todo el dia" at bounding box center [636, 187] width 134 height 21
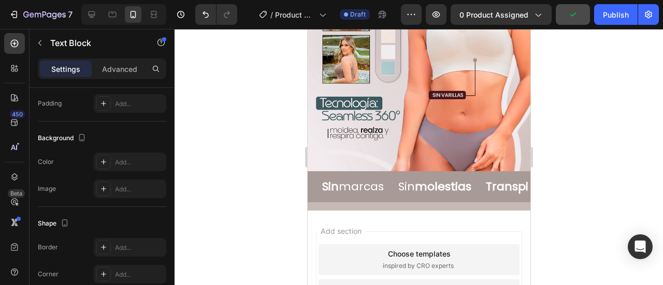
scroll to position [0, 0]
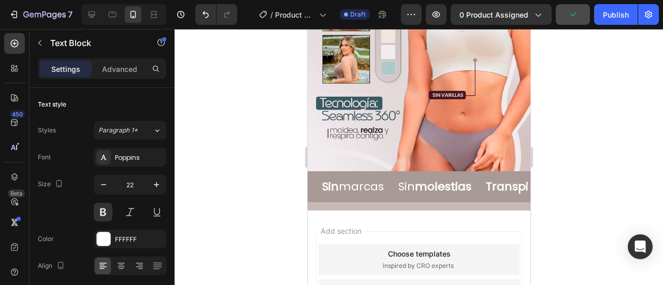
drag, startPoint x: 384, startPoint y: 173, endPoint x: 444, endPoint y: 177, distance: 60.2
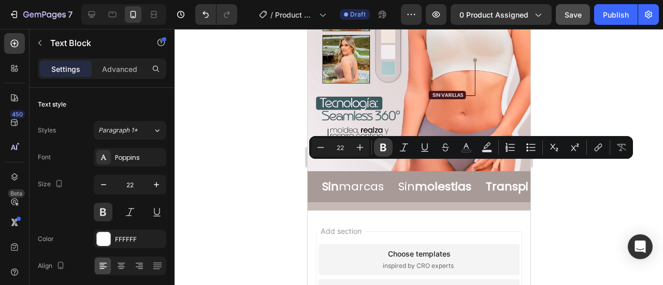
click at [378, 148] on icon "Editor contextual toolbar" at bounding box center [383, 147] width 10 height 10
click at [378, 148] on img at bounding box center [418, 2] width 223 height 337
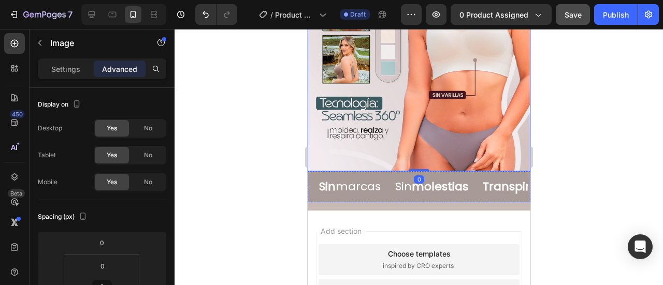
click at [636, 179] on strong "todo el dia" at bounding box center [667, 187] width 62 height 16
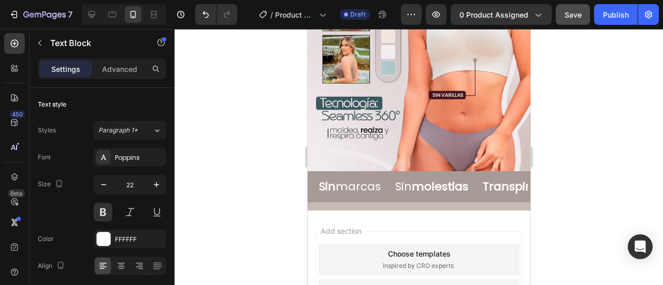
click at [392, 171] on div "Sin molestias Text Block" at bounding box center [435, 186] width 87 height 31
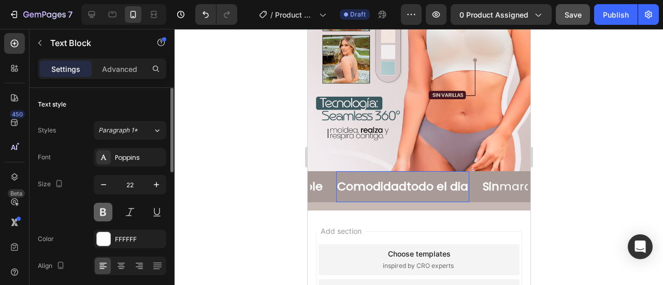
click at [104, 213] on button at bounding box center [103, 212] width 19 height 19
drag, startPoint x: 455, startPoint y: 170, endPoint x: 424, endPoint y: 173, distance: 30.8
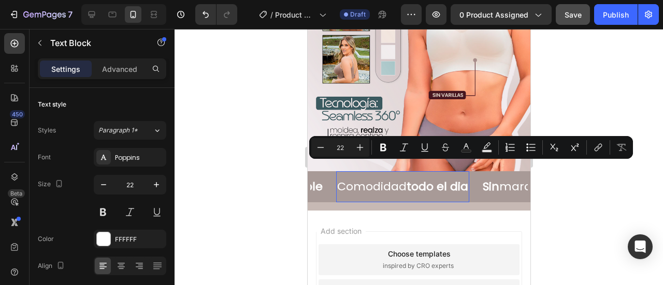
drag, startPoint x: 391, startPoint y: 171, endPoint x: 454, endPoint y: 172, distance: 63.7
click at [381, 151] on icon "Editor contextual toolbar" at bounding box center [383, 148] width 6 height 8
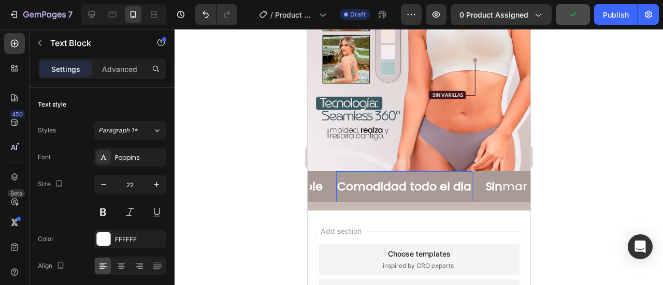
drag, startPoint x: 424, startPoint y: 172, endPoint x: 371, endPoint y: 174, distance: 52.8
click at [554, 186] on div at bounding box center [418, 157] width 488 height 256
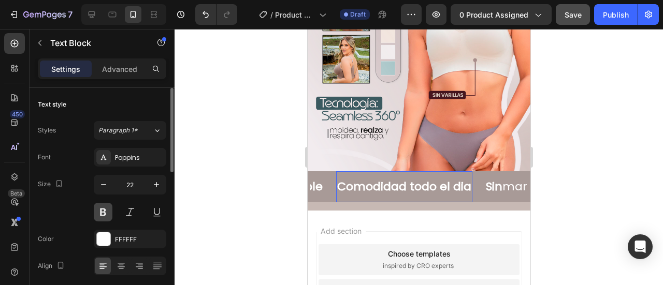
click at [108, 213] on button at bounding box center [103, 212] width 19 height 19
click at [108, 212] on button at bounding box center [103, 212] width 19 height 19
click at [407, 179] on strong "todo el dia" at bounding box center [438, 187] width 62 height 16
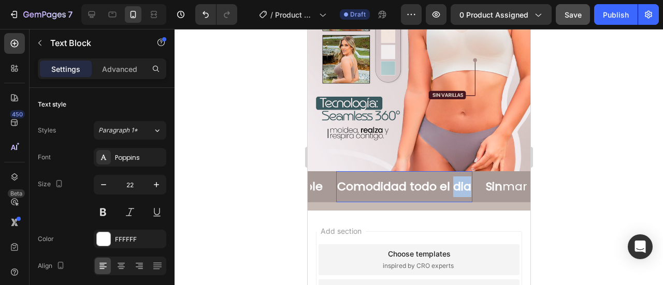
click at [405, 179] on strong "todo el dia" at bounding box center [436, 187] width 62 height 16
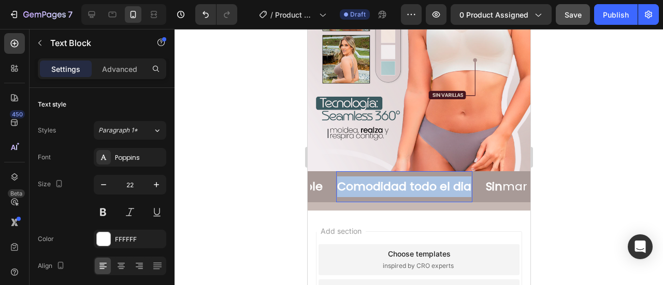
click at [403, 179] on strong "todo el dia" at bounding box center [434, 187] width 62 height 16
click at [404, 179] on strong "todo el dia" at bounding box center [435, 187] width 62 height 16
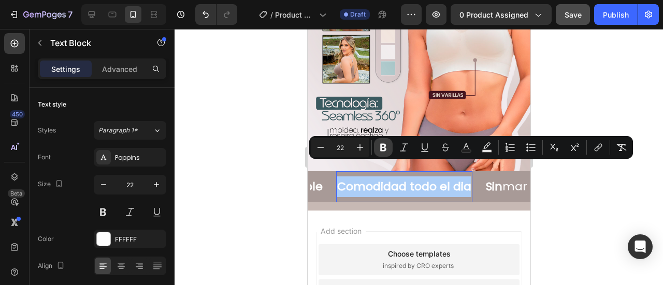
click at [388, 151] on button "Bold" at bounding box center [383, 147] width 19 height 19
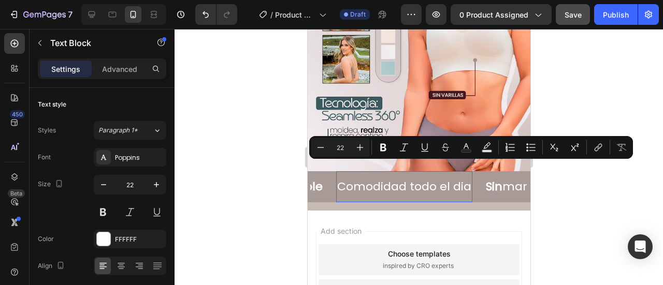
drag, startPoint x: 509, startPoint y: 171, endPoint x: 442, endPoint y: 180, distance: 68.4
click at [385, 147] on icon "Editor contextual toolbar" at bounding box center [383, 147] width 10 height 10
click at [588, 215] on div at bounding box center [418, 157] width 488 height 256
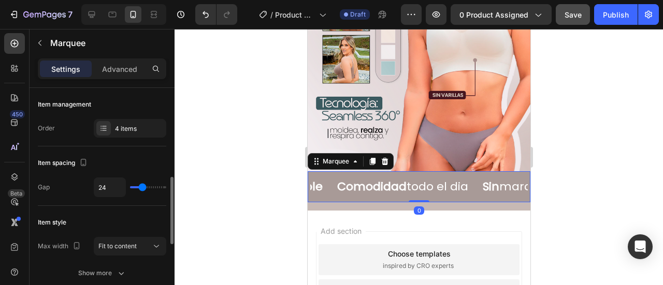
scroll to position [69, 0]
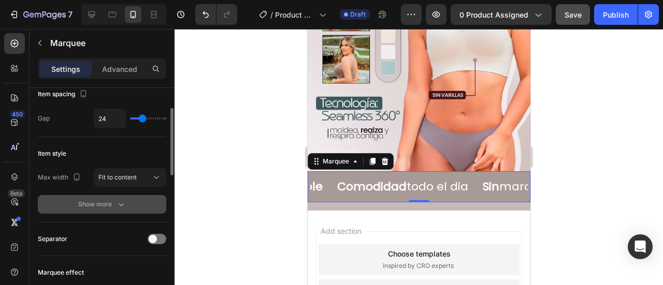
click at [104, 196] on button "Show more" at bounding box center [102, 204] width 128 height 19
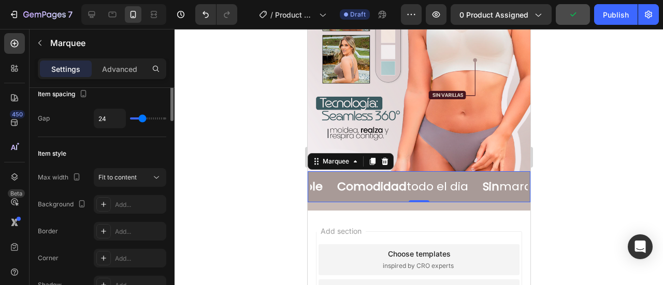
scroll to position [0, 0]
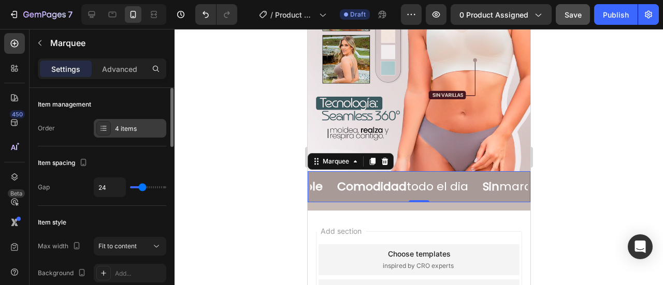
click at [131, 127] on div "4 items" at bounding box center [139, 128] width 49 height 9
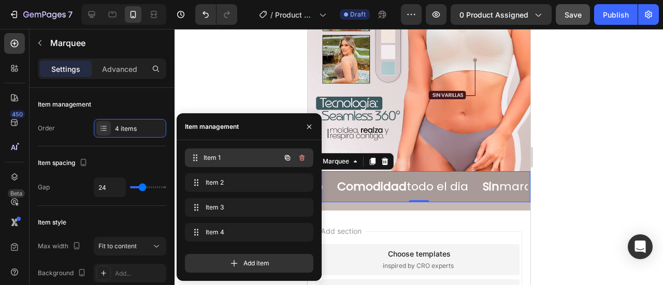
click at [221, 159] on span "Item 1" at bounding box center [241, 157] width 77 height 9
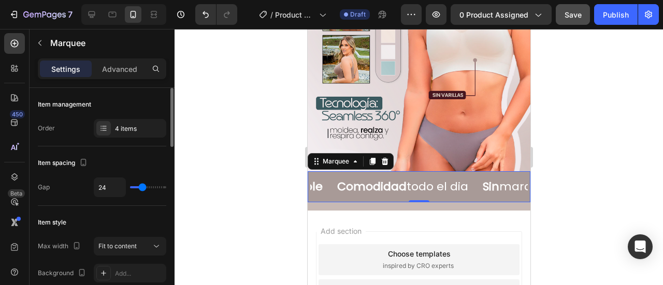
click at [135, 159] on div "Item spacing" at bounding box center [102, 163] width 128 height 17
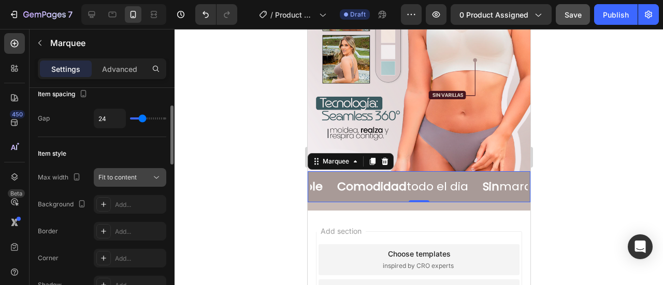
click at [142, 170] on button "Fit to content" at bounding box center [130, 177] width 72 height 19
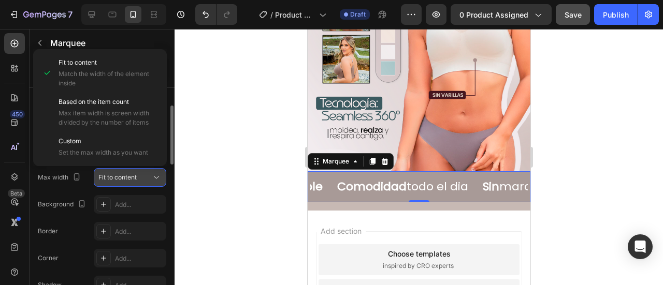
click at [142, 170] on button "Fit to content" at bounding box center [130, 177] width 72 height 19
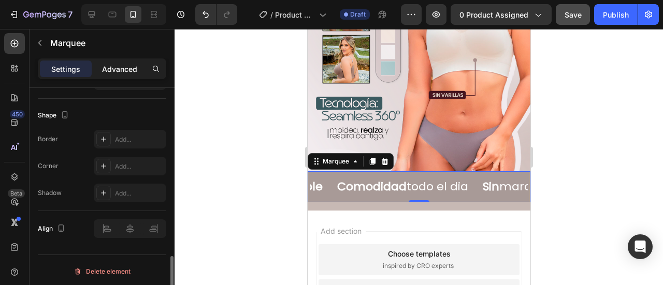
click at [126, 70] on p "Advanced" at bounding box center [119, 69] width 35 height 11
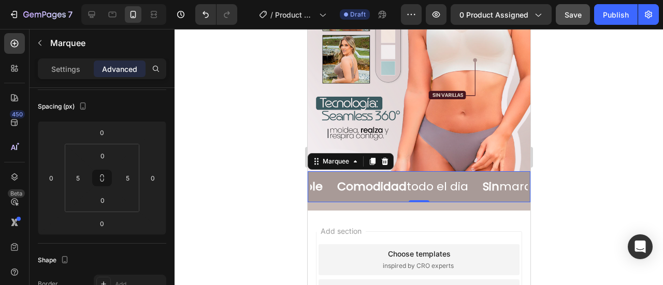
scroll to position [0, 0]
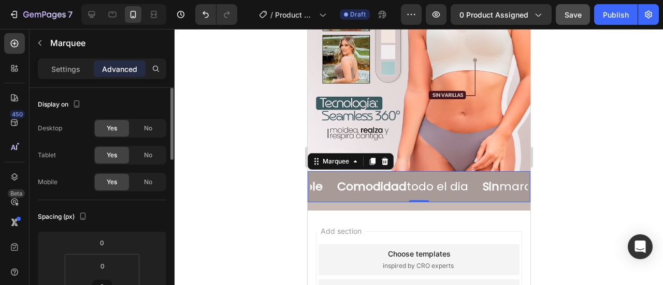
click at [235, 184] on div at bounding box center [418, 157] width 488 height 256
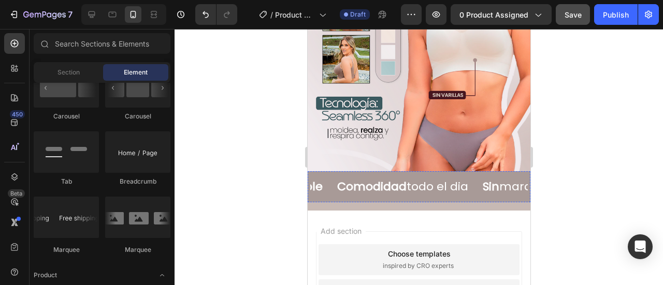
click at [556, 177] on p "Sin molestias" at bounding box center [592, 187] width 73 height 21
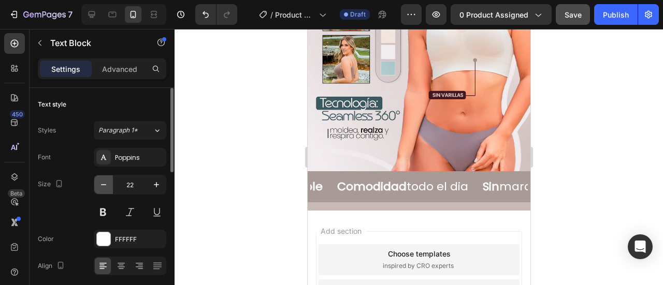
click at [107, 187] on icon "button" at bounding box center [103, 185] width 10 height 10
type input "20"
click at [638, 177] on p "Transpirable" at bounding box center [674, 187] width 73 height 21
click at [129, 187] on input "22" at bounding box center [130, 184] width 34 height 19
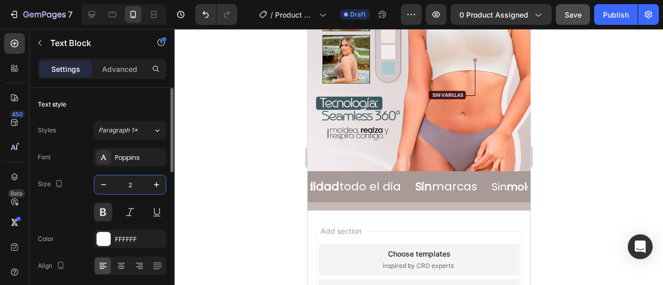
type input "20"
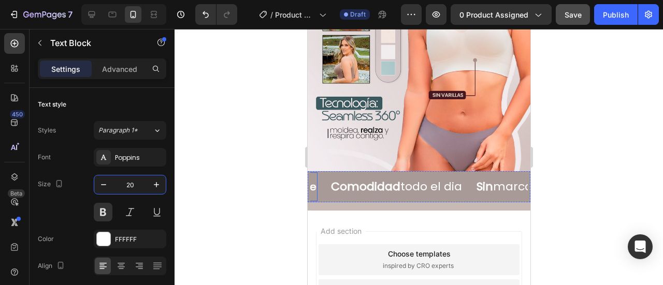
click at [126, 185] on input "22" at bounding box center [130, 184] width 34 height 19
type input "20"
click at [486, 177] on p "Sin marcas" at bounding box center [492, 187] width 62 height 21
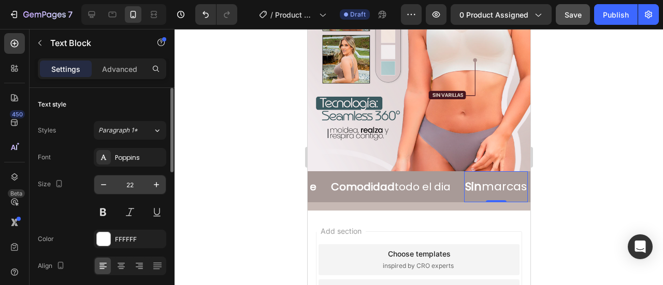
click at [135, 187] on input "22" at bounding box center [130, 184] width 34 height 19
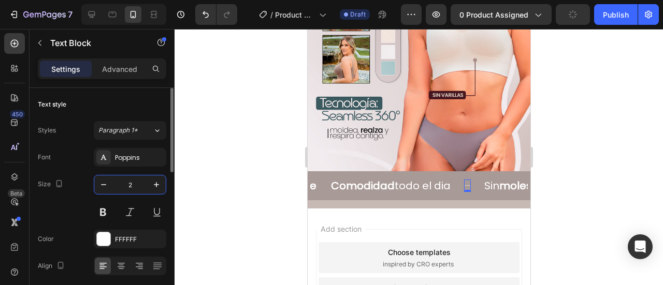
type input "20"
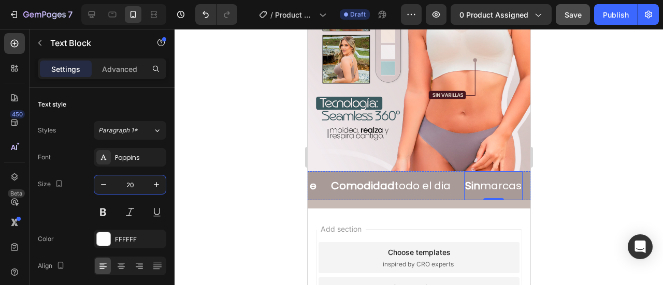
click at [614, 177] on p "Transpirable" at bounding box center [647, 186] width 67 height 19
click at [615, 177] on p "Transpirable" at bounding box center [648, 186] width 67 height 19
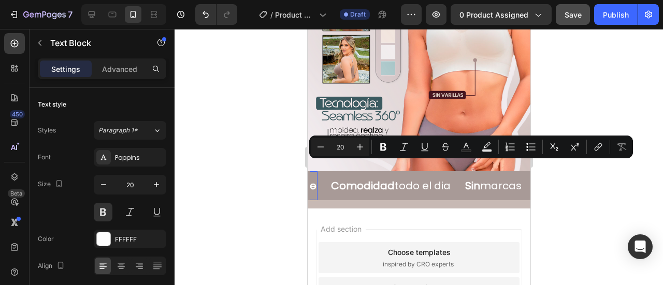
click at [568, 184] on div at bounding box center [418, 157] width 488 height 256
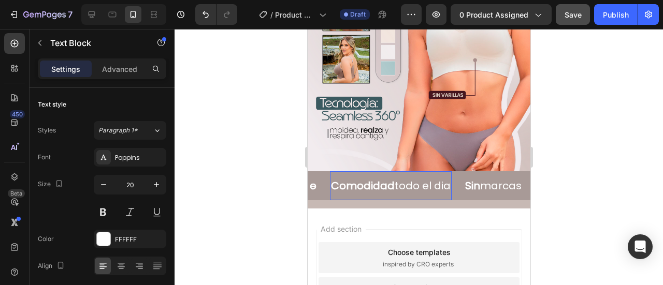
click at [584, 177] on div at bounding box center [418, 157] width 488 height 256
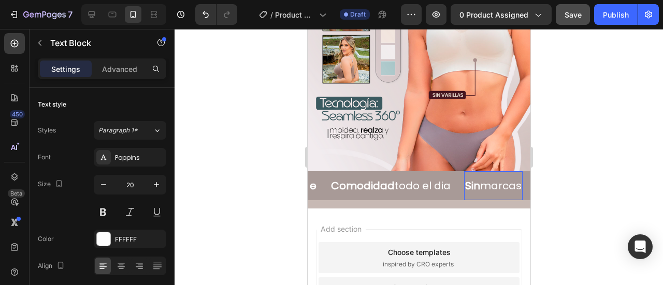
click at [553, 202] on div at bounding box center [418, 157] width 488 height 256
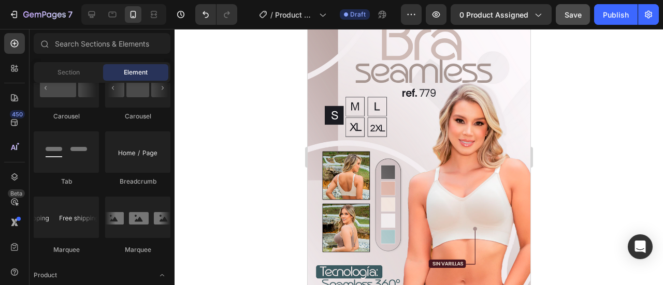
scroll to position [69, 0]
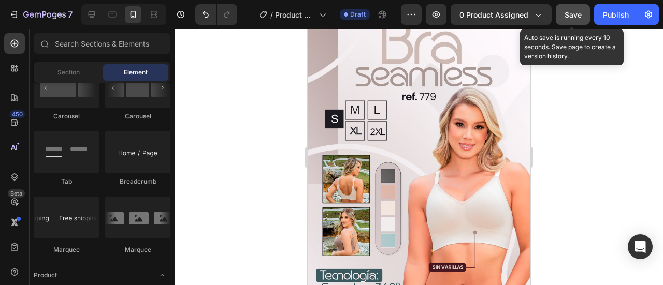
click at [577, 19] on div "Save" at bounding box center [572, 14] width 17 height 11
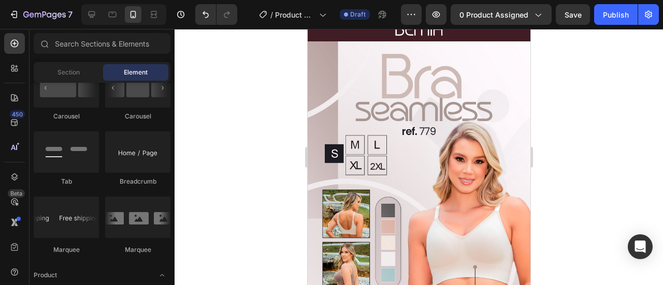
scroll to position [0, 0]
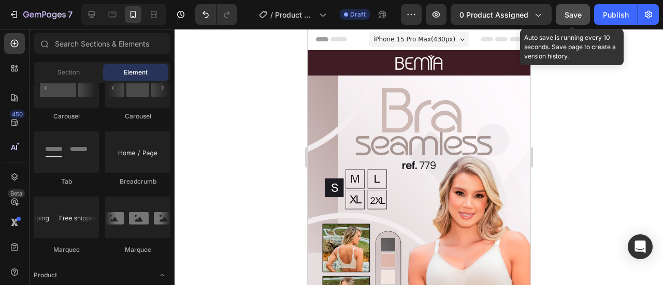
click at [572, 17] on span "Save" at bounding box center [572, 14] width 17 height 9
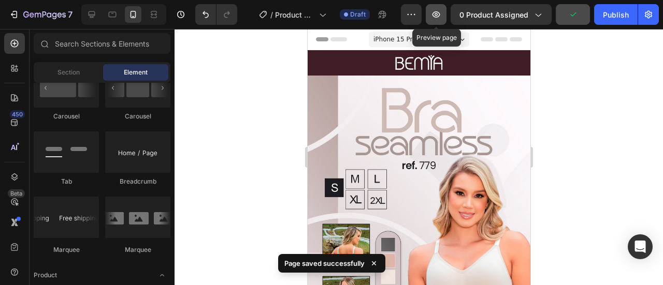
click at [441, 16] on icon "button" at bounding box center [436, 14] width 10 height 10
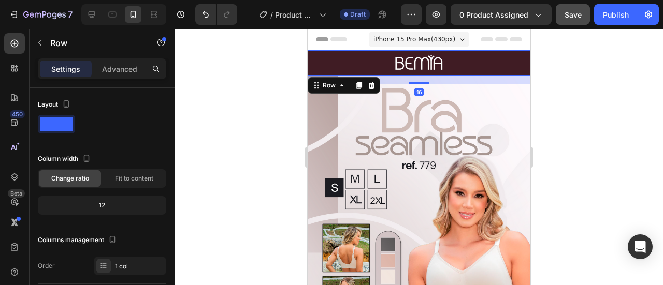
click at [360, 61] on div "Image" at bounding box center [418, 62] width 223 height 25
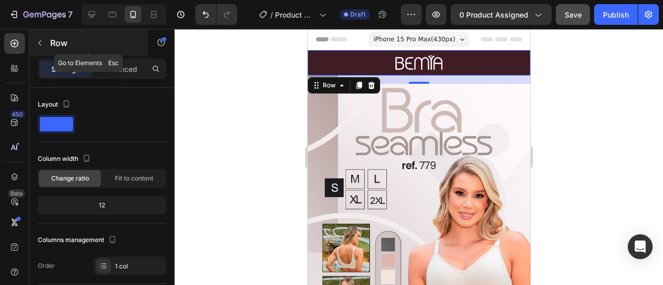
click at [42, 44] on icon "button" at bounding box center [40, 43] width 8 height 8
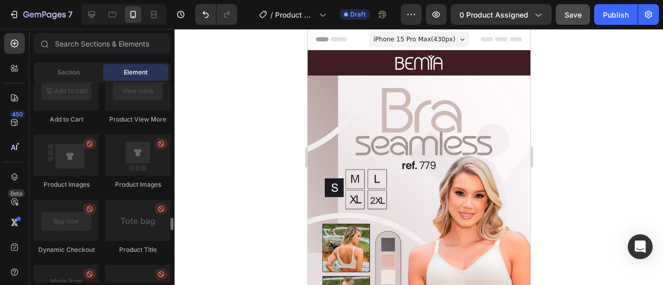
scroll to position [1587, 0]
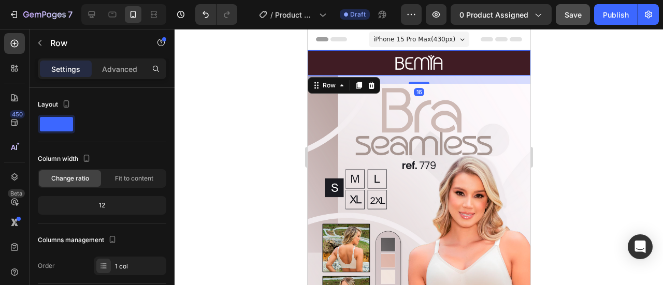
click at [356, 62] on div "Image" at bounding box center [418, 62] width 223 height 25
click at [359, 82] on icon at bounding box center [359, 85] width 6 height 7
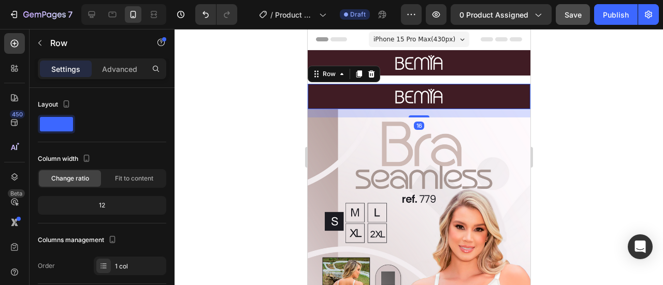
click at [373, 87] on div "Image" at bounding box center [418, 96] width 223 height 25
click at [120, 74] on p "Advanced" at bounding box center [119, 69] width 35 height 11
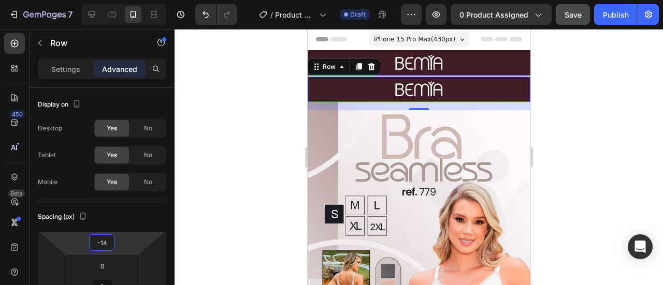
type input "-18"
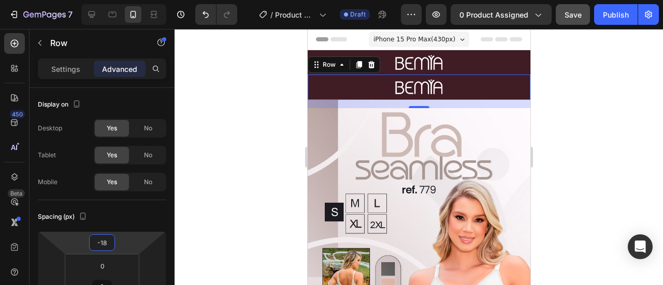
drag, startPoint x: 133, startPoint y: 244, endPoint x: 128, endPoint y: 249, distance: 6.6
click at [128, 0] on html "7 / Product Page - [DATE] 00:37:36 Draft Preview 0 product assigned Save Publis…" at bounding box center [331, 0] width 663 height 0
click at [63, 71] on p "Settings" at bounding box center [65, 69] width 29 height 11
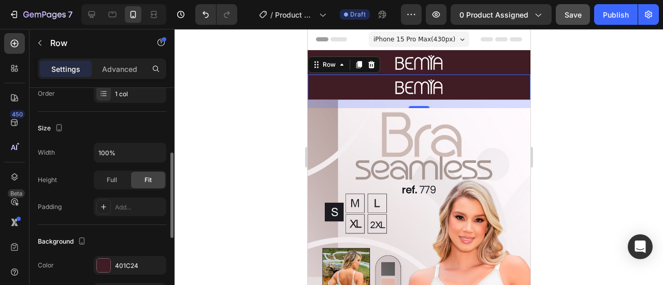
scroll to position [207, 0]
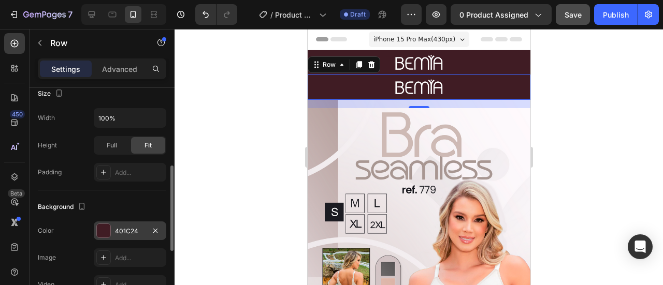
click at [119, 228] on div "401C24" at bounding box center [130, 231] width 30 height 9
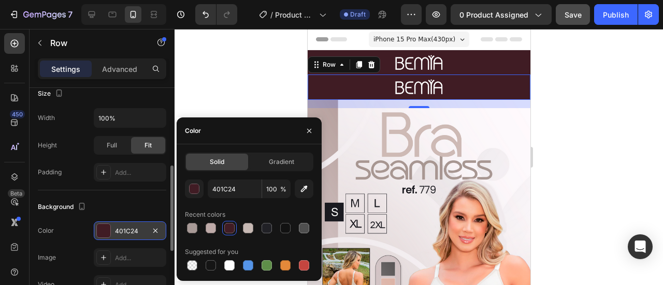
click at [119, 228] on div "401C24" at bounding box center [130, 231] width 30 height 9
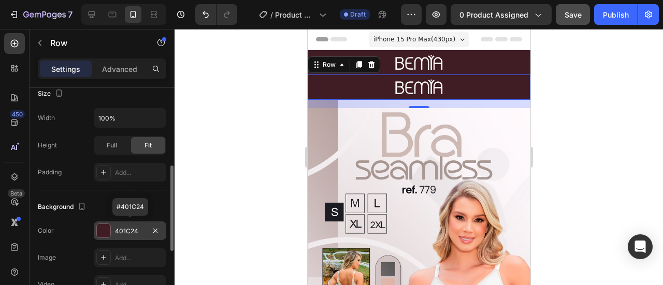
click at [130, 229] on div "401C24" at bounding box center [130, 231] width 30 height 9
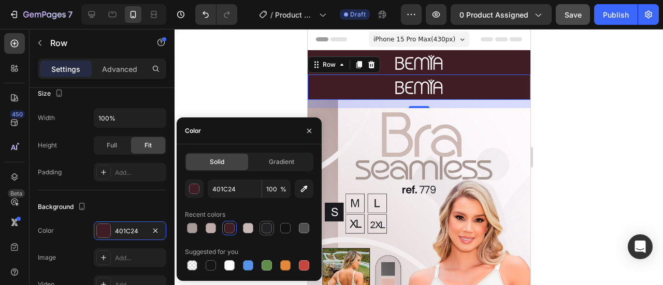
click at [269, 231] on div at bounding box center [266, 228] width 10 height 10
type input "212126"
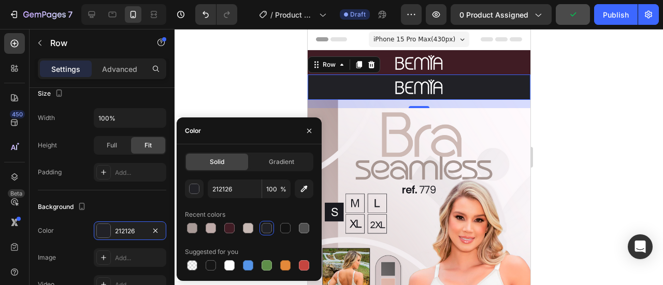
click at [588, 158] on div at bounding box center [418, 157] width 488 height 256
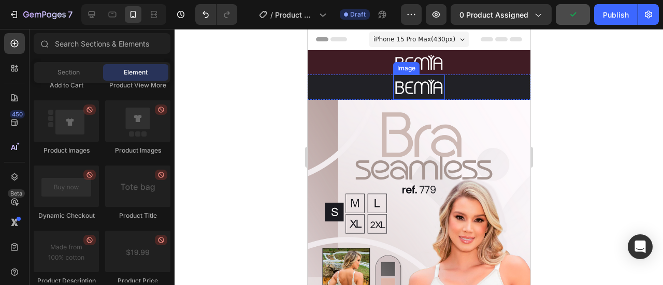
click at [415, 84] on img at bounding box center [418, 87] width 52 height 18
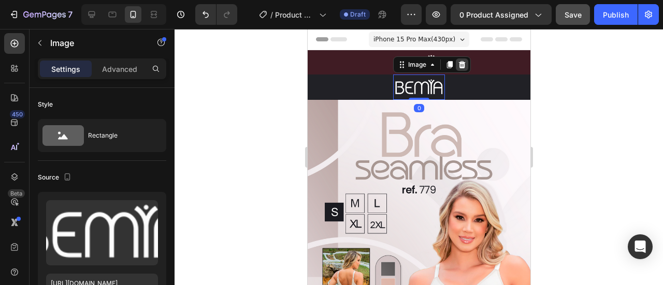
click at [460, 62] on icon at bounding box center [461, 64] width 7 height 7
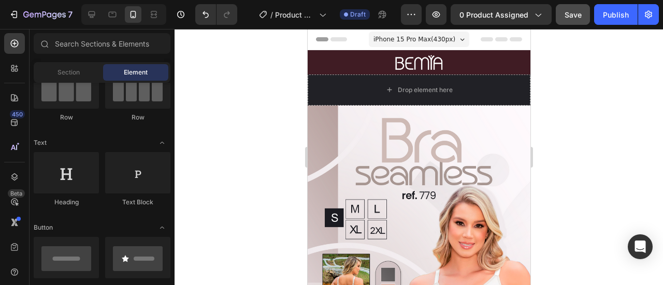
scroll to position [69, 0]
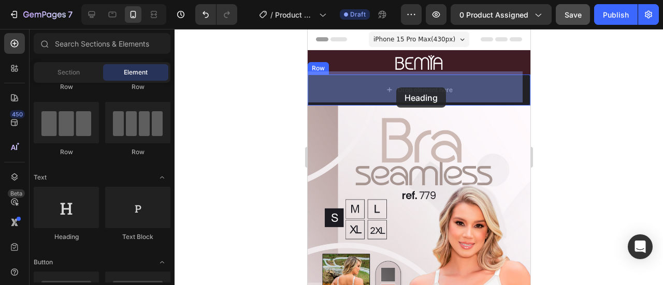
drag, startPoint x: 366, startPoint y: 245, endPoint x: 395, endPoint y: 87, distance: 160.6
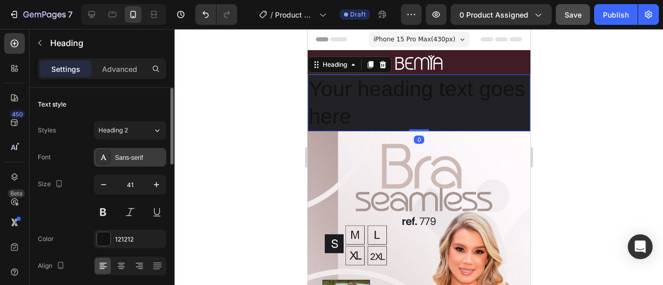
click at [130, 153] on div "Sans-serif" at bounding box center [139, 157] width 49 height 9
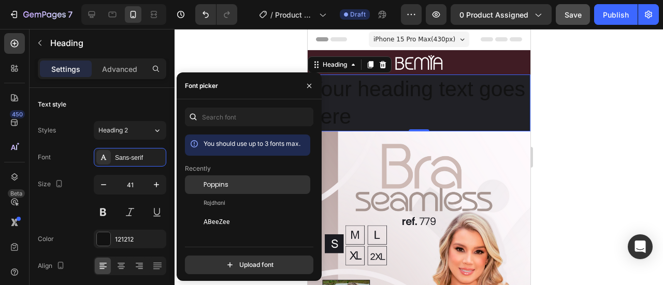
click at [223, 181] on span "Poppins" at bounding box center [215, 184] width 25 height 9
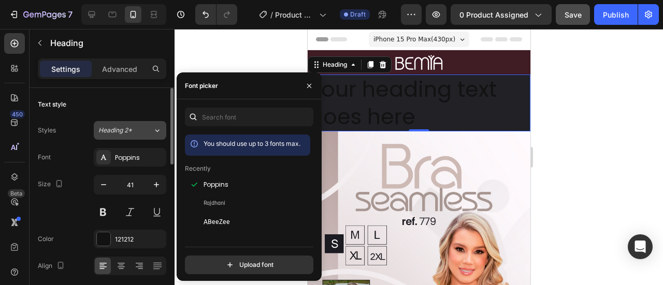
click at [153, 127] on icon at bounding box center [157, 130] width 9 height 10
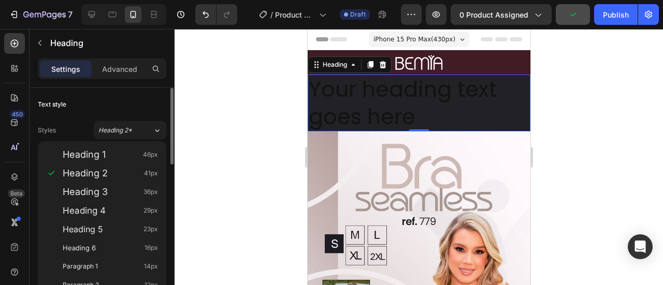
click at [158, 140] on div "Styles Heading 2* Font Poppins Size 41 Color 121212 Align Show more" at bounding box center [102, 211] width 128 height 181
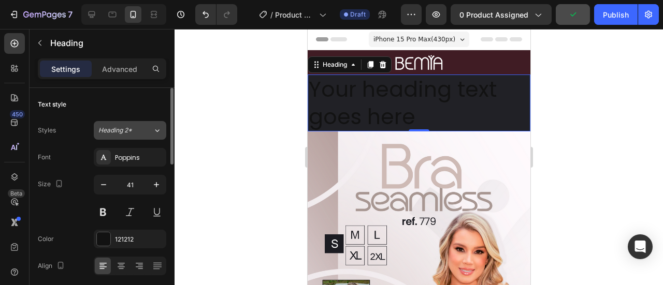
click at [149, 128] on div "Heading 2*" at bounding box center [125, 130] width 54 height 9
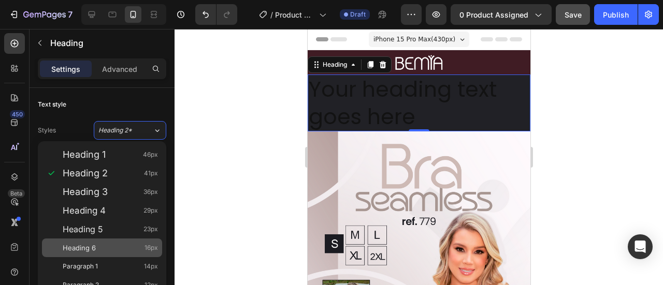
click at [113, 242] on div "Heading 6 16px" at bounding box center [102, 248] width 120 height 19
type input "16"
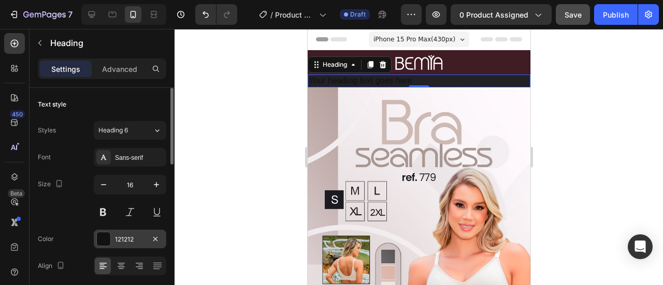
click at [103, 236] on div at bounding box center [103, 238] width 13 height 13
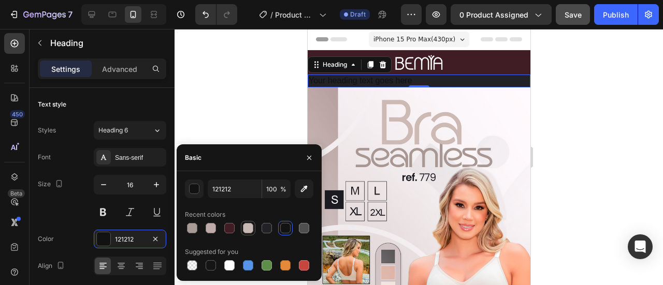
click at [247, 231] on div at bounding box center [248, 228] width 10 height 10
type input "C7B9B4"
click at [371, 75] on h2 "Your heading text goes here" at bounding box center [418, 81] width 223 height 13
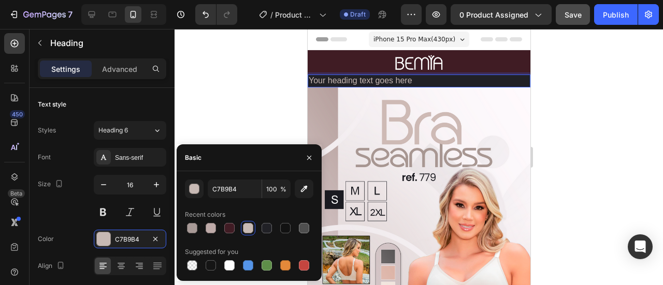
click at [371, 76] on p "Your heading text goes here" at bounding box center [418, 81] width 221 height 11
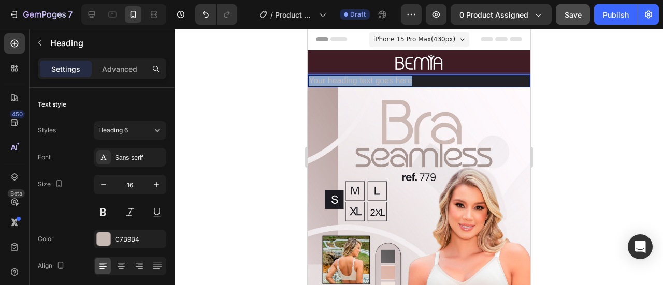
click at [371, 76] on p "Your heading text goes here" at bounding box center [418, 81] width 221 height 11
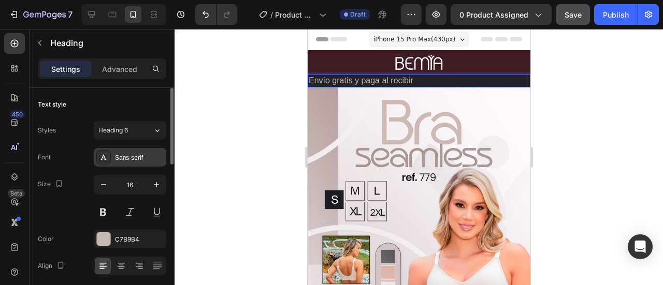
click at [141, 153] on div "Sans-serif" at bounding box center [139, 157] width 49 height 9
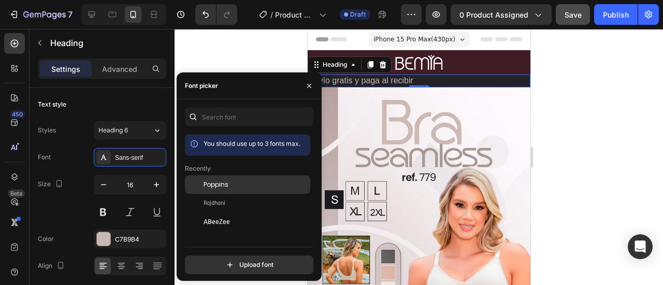
click at [231, 180] on div "Poppins" at bounding box center [255, 184] width 105 height 9
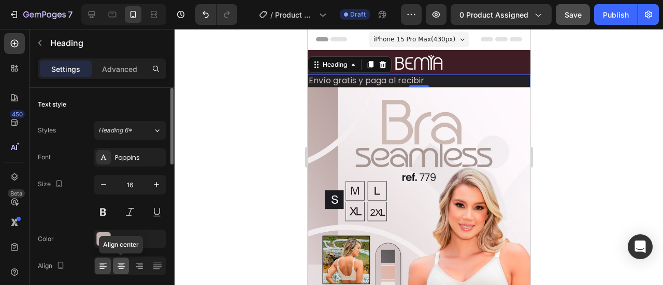
click at [119, 267] on icon at bounding box center [120, 267] width 7 height 1
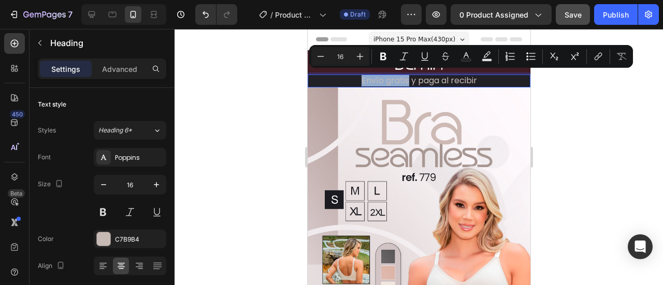
drag, startPoint x: 402, startPoint y: 78, endPoint x: 356, endPoint y: 75, distance: 46.1
click at [104, 214] on button at bounding box center [103, 212] width 19 height 19
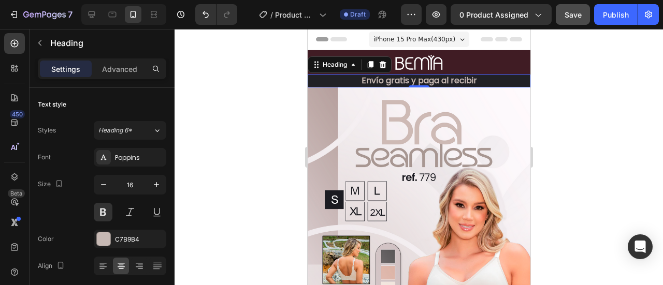
click at [262, 166] on div at bounding box center [418, 157] width 488 height 256
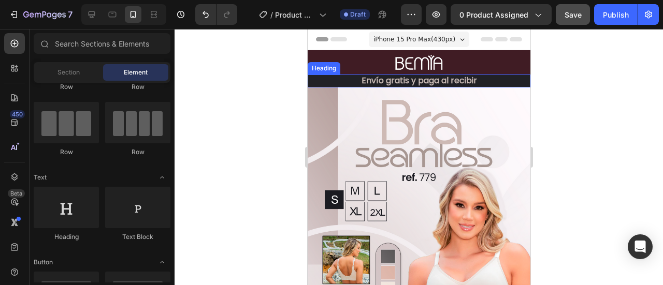
click at [415, 78] on p "Envío gratis y paga al recibir" at bounding box center [418, 81] width 221 height 11
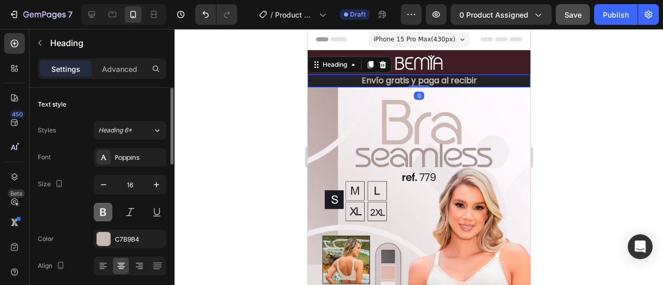
click at [99, 214] on button at bounding box center [103, 212] width 19 height 19
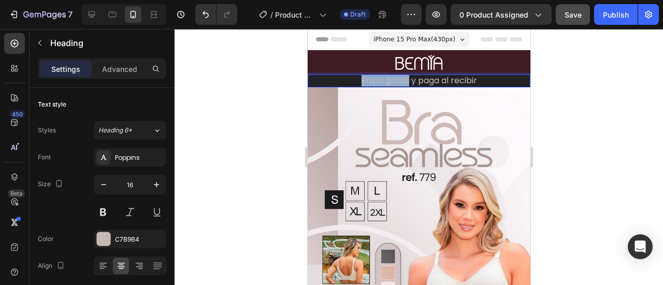
drag, startPoint x: 402, startPoint y: 77, endPoint x: 356, endPoint y: 76, distance: 46.1
click at [356, 76] on p "Envío gratis y paga al recibir" at bounding box center [418, 81] width 221 height 11
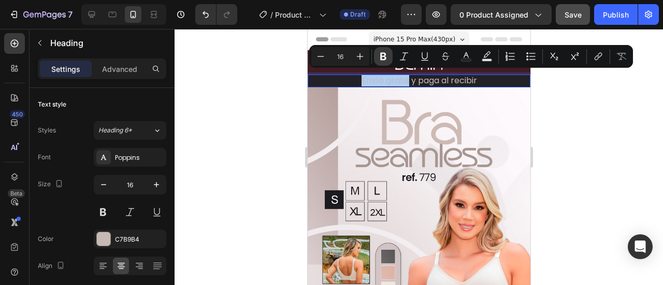
click at [385, 58] on icon "Editor contextual toolbar" at bounding box center [383, 57] width 6 height 8
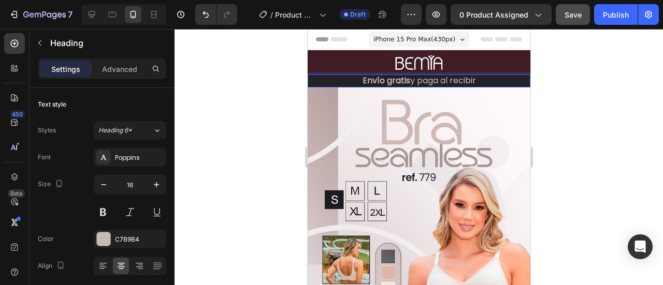
click at [590, 130] on div at bounding box center [418, 157] width 488 height 256
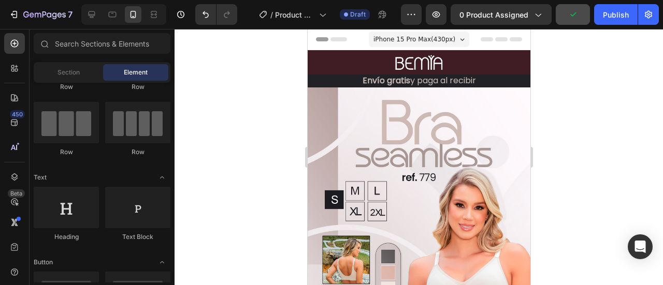
click at [337, 39] on span "Header" at bounding box center [338, 39] width 23 height 10
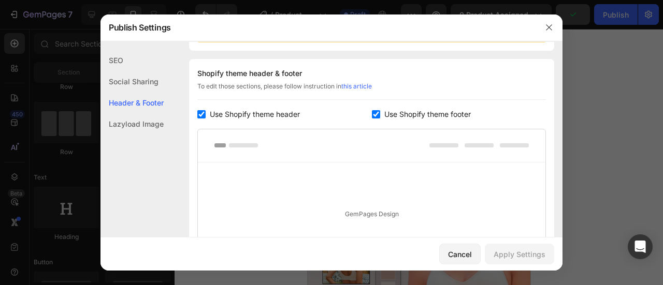
scroll to position [151, 0]
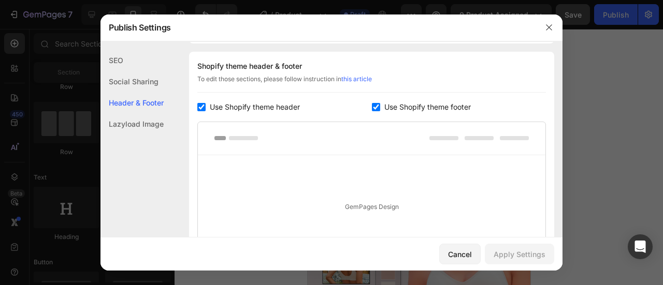
click at [258, 106] on span "Use Shopify theme header" at bounding box center [255, 107] width 90 height 12
checkbox input "false"
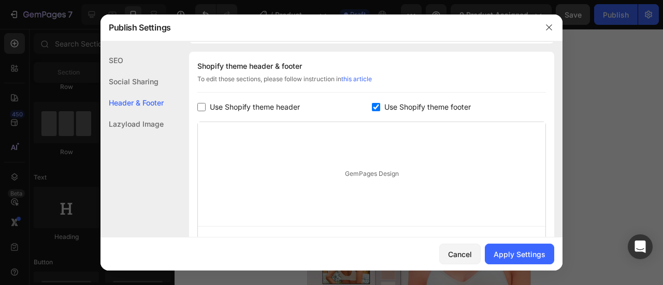
click at [406, 111] on span "Use Shopify theme footer" at bounding box center [427, 107] width 86 height 12
checkbox input "false"
click at [523, 254] on div "Apply Settings" at bounding box center [519, 254] width 52 height 11
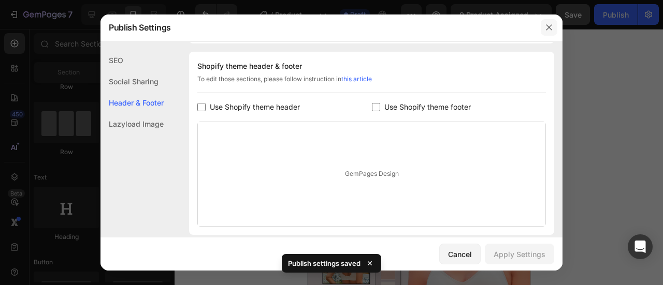
click at [547, 25] on icon "button" at bounding box center [549, 27] width 6 height 6
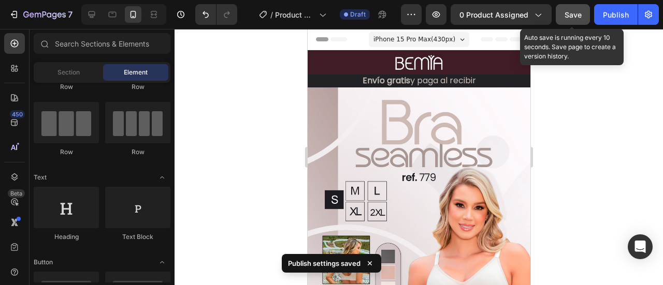
click at [584, 14] on button "Save" at bounding box center [572, 14] width 34 height 21
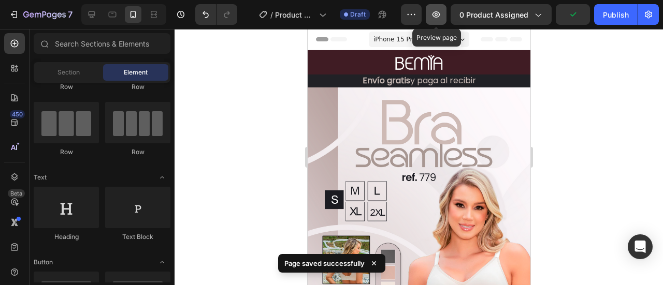
click at [438, 19] on icon "button" at bounding box center [436, 14] width 10 height 10
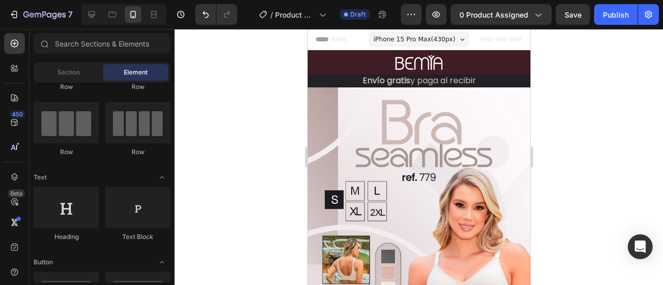
click at [560, 127] on div at bounding box center [418, 157] width 488 height 256
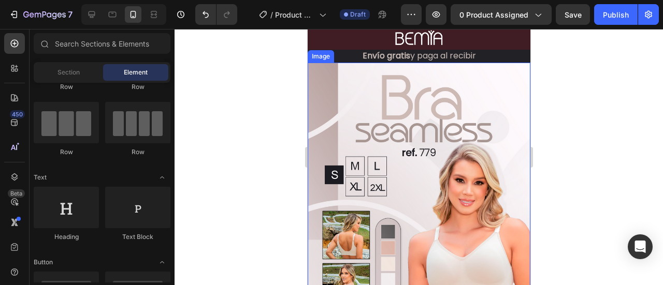
scroll to position [0, 0]
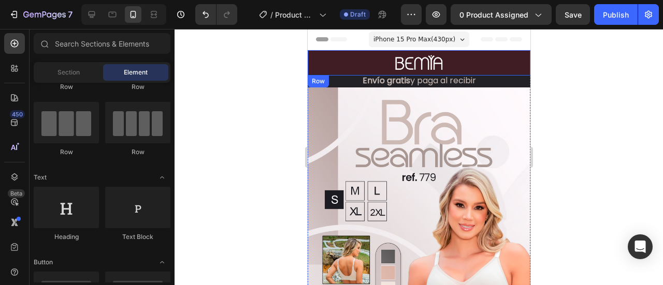
click at [493, 51] on div "Image" at bounding box center [418, 62] width 223 height 25
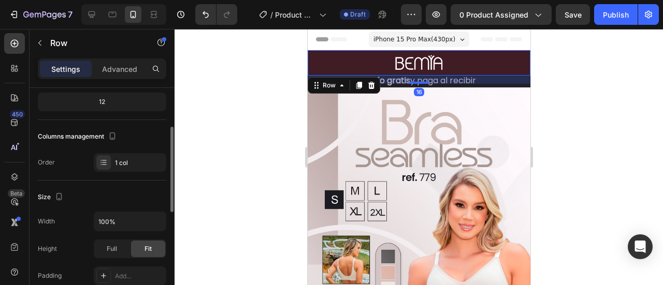
scroll to position [207, 0]
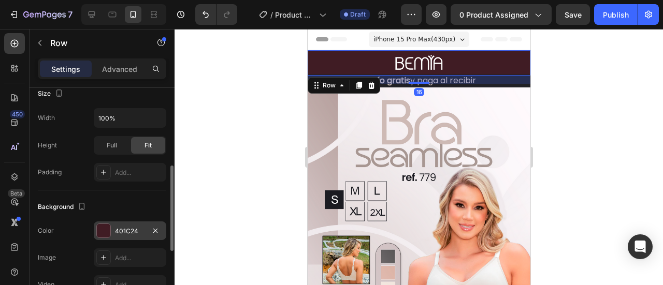
click at [104, 229] on div at bounding box center [103, 230] width 13 height 13
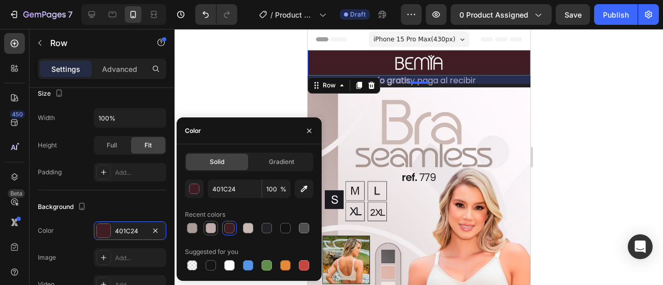
click at [211, 229] on div at bounding box center [210, 228] width 10 height 10
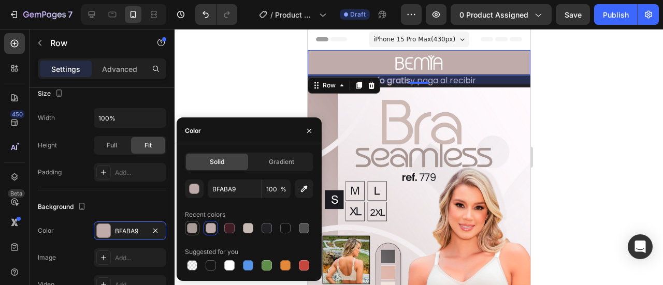
click at [194, 230] on div at bounding box center [192, 228] width 10 height 10
type input "A89A97"
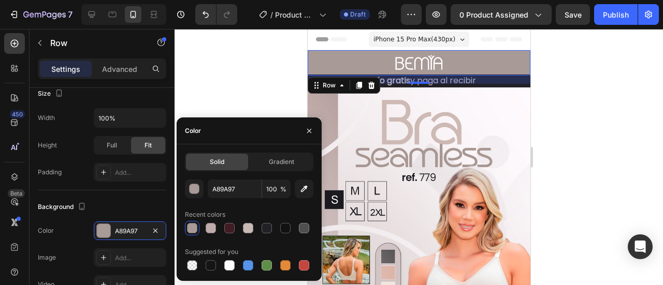
click at [615, 128] on div at bounding box center [418, 157] width 488 height 256
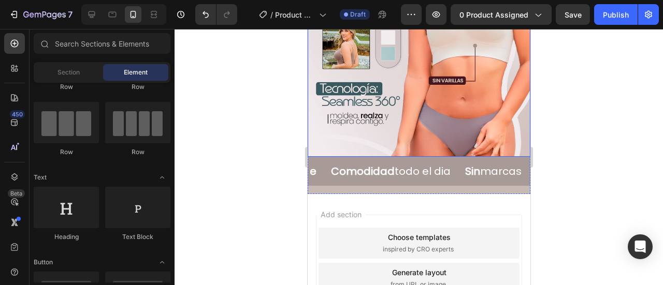
scroll to position [276, 0]
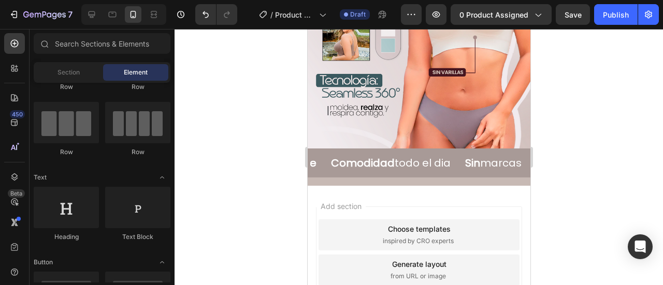
click at [571, 155] on div at bounding box center [418, 157] width 488 height 256
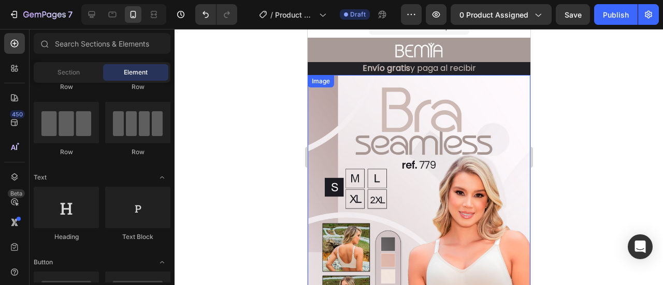
scroll to position [0, 0]
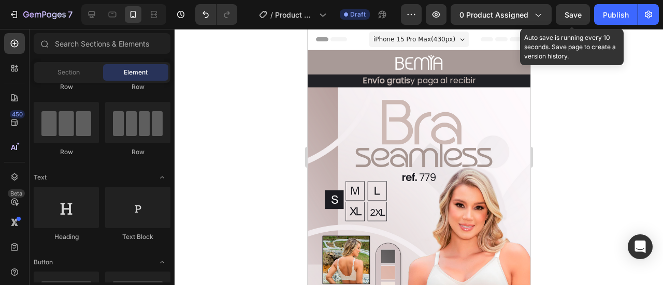
click at [581, 11] on span "Save" at bounding box center [572, 14] width 17 height 9
